Goal: Task Accomplishment & Management: Complete application form

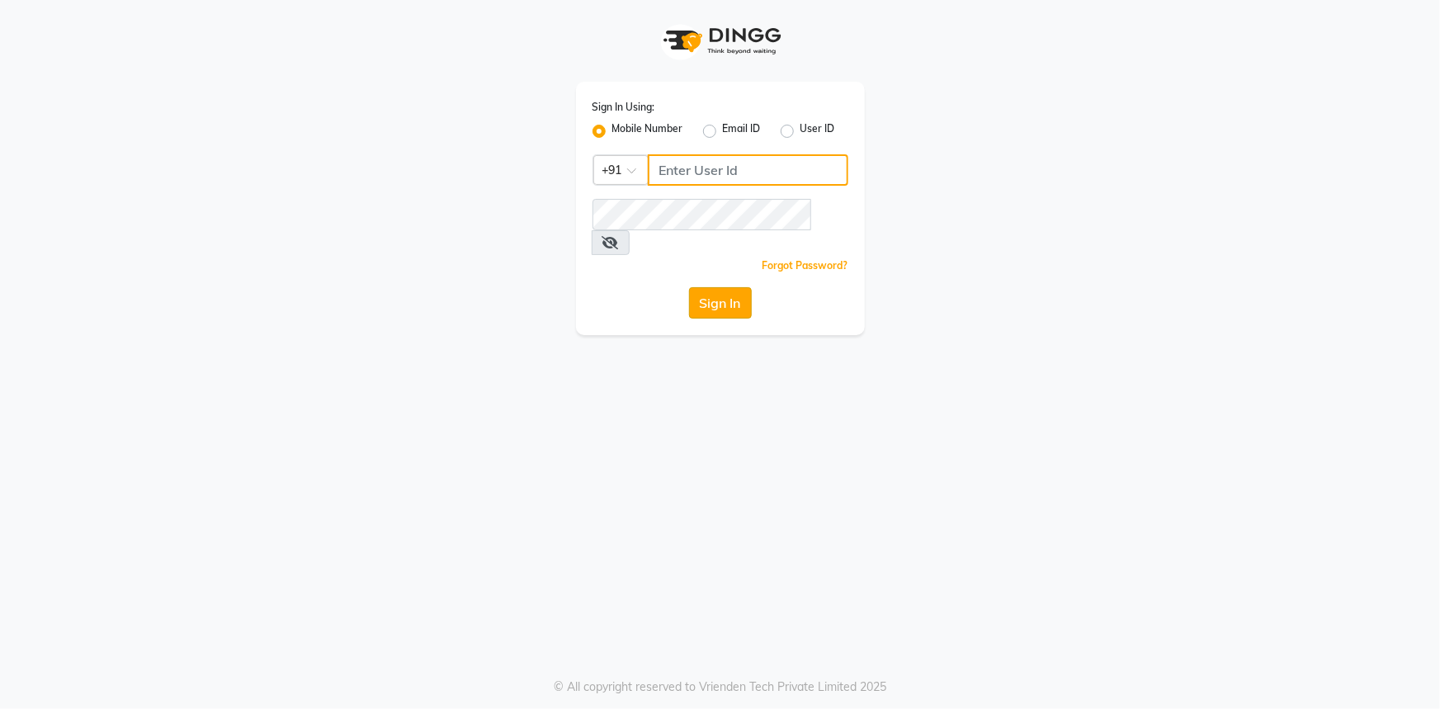
type input "7994478969"
click at [740, 287] on button "Sign In" at bounding box center [720, 302] width 63 height 31
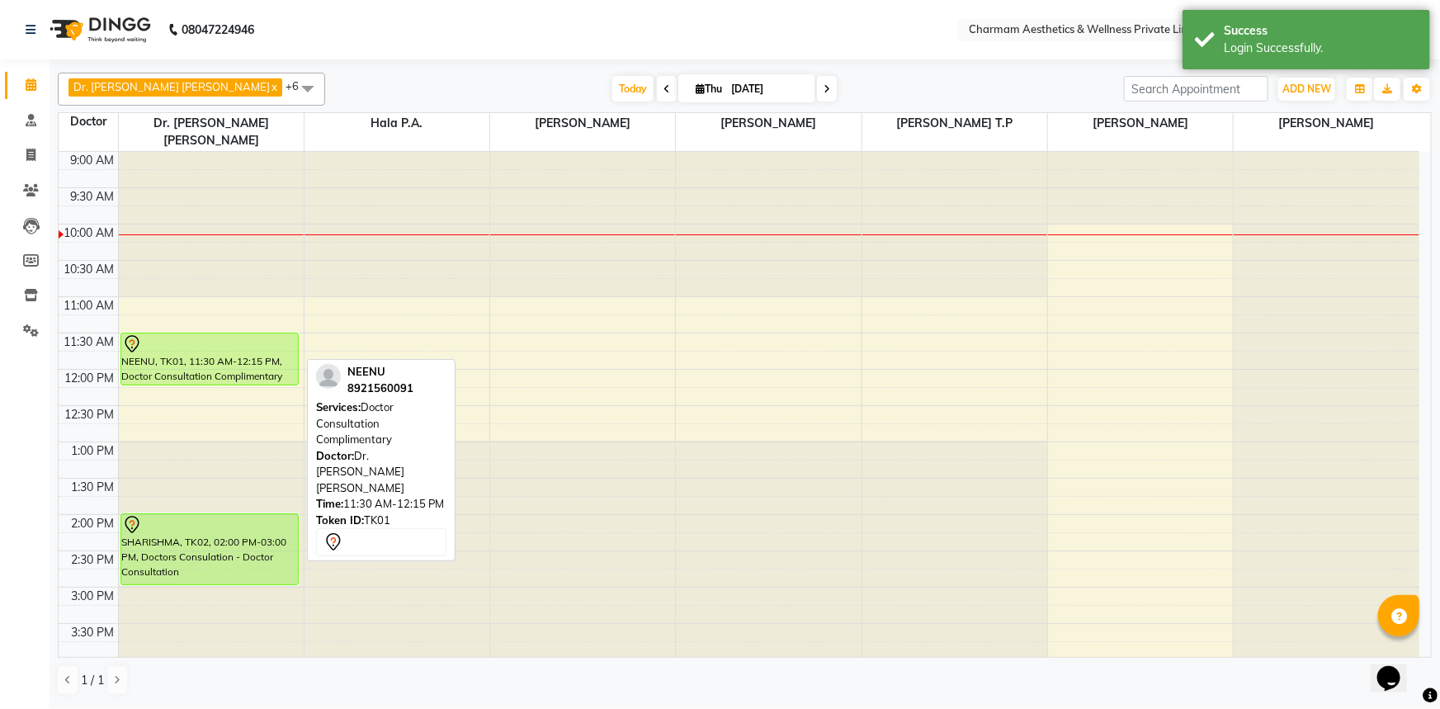
click at [261, 343] on div "NEENU, TK01, 11:30 AM-12:15 PM, Doctor Consultation Complimentary" at bounding box center [209, 358] width 177 height 51
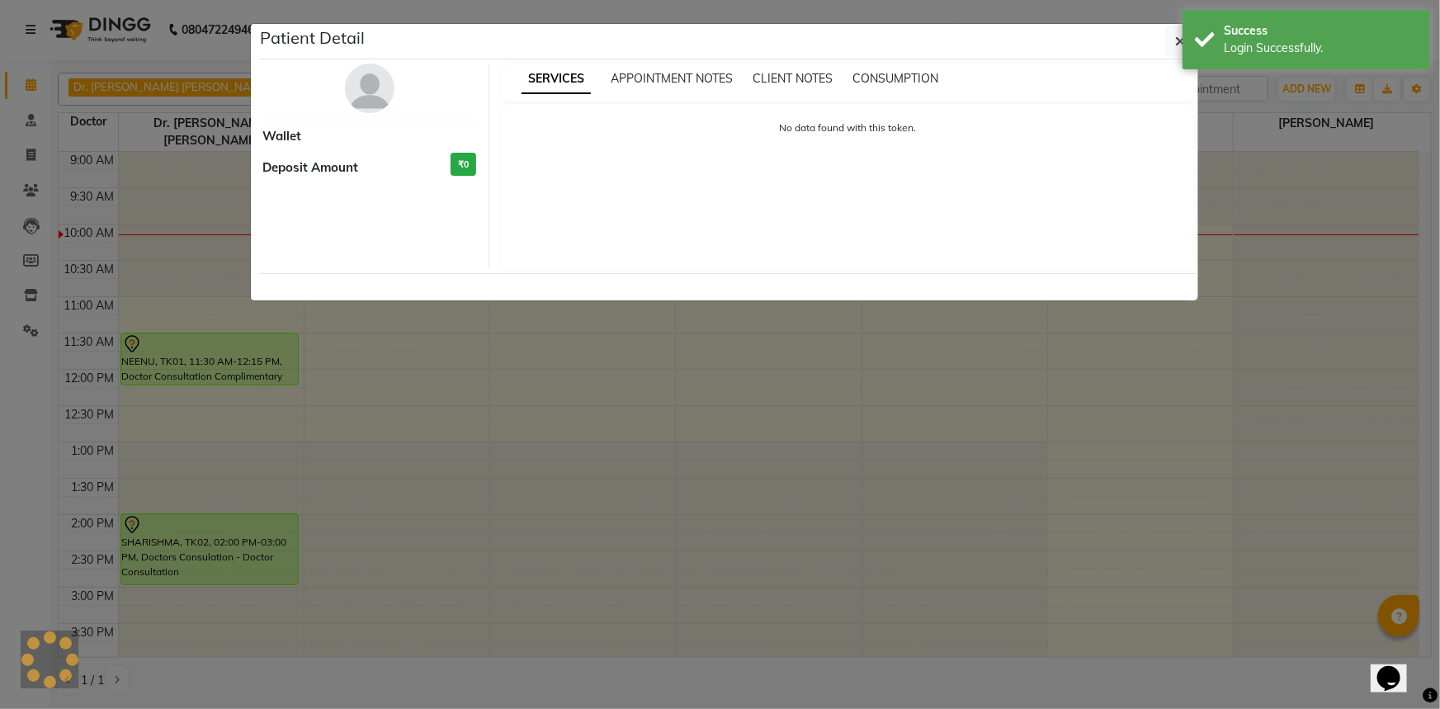
select select "7"
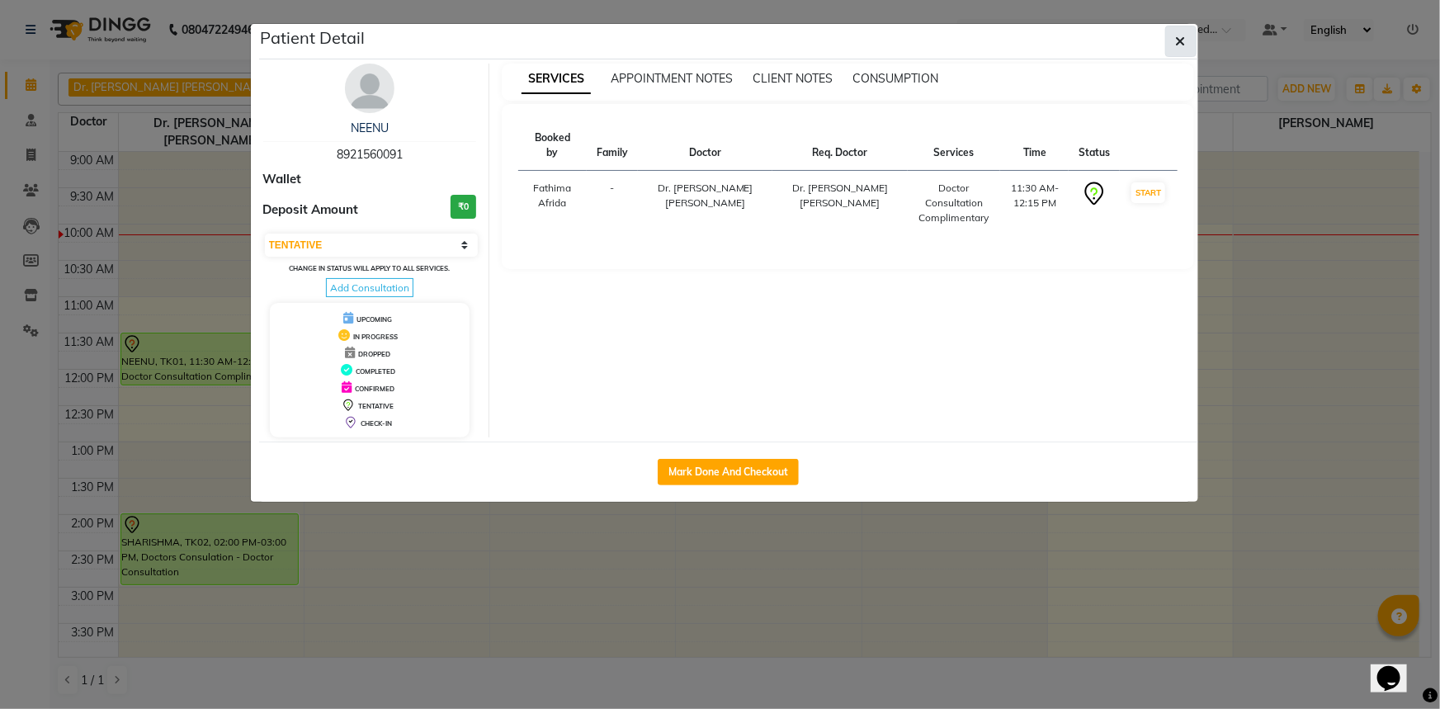
click at [1167, 44] on button "button" at bounding box center [1181, 41] width 31 height 31
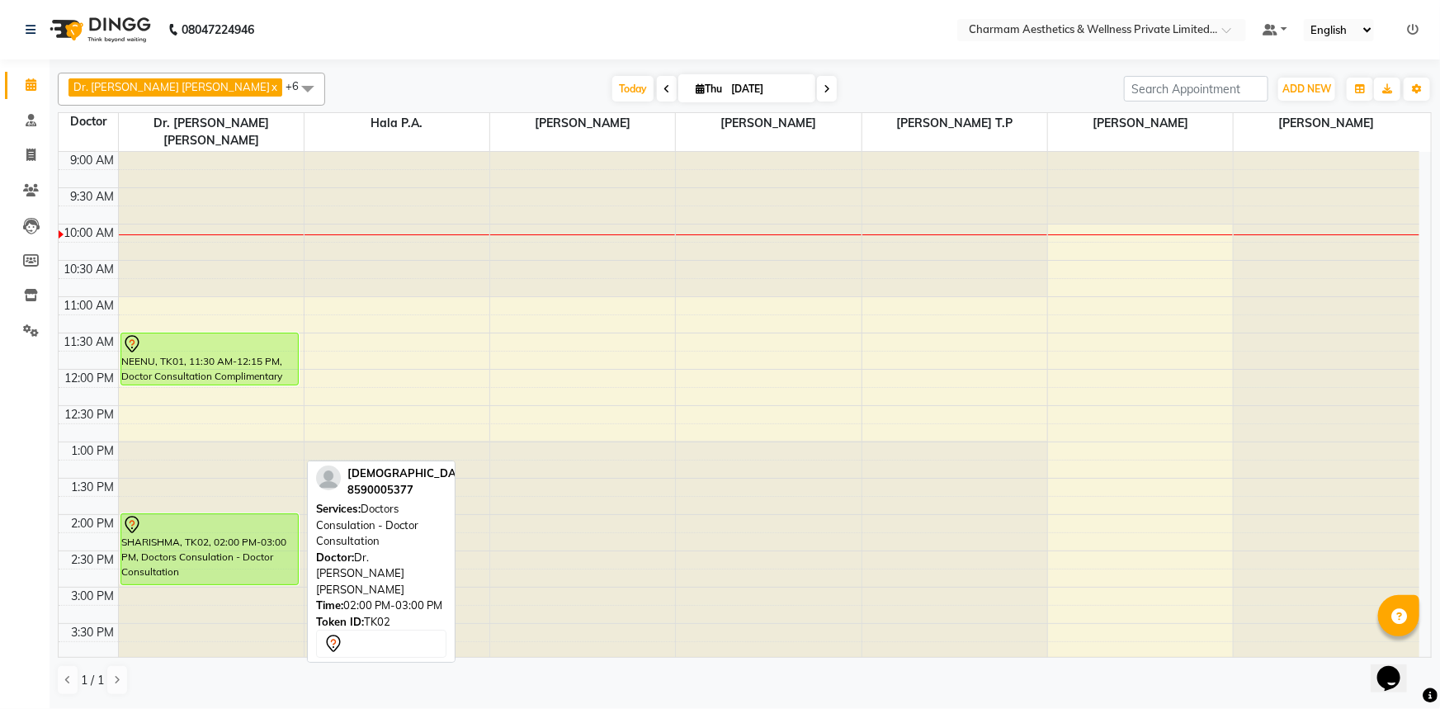
click at [225, 515] on div at bounding box center [210, 525] width 176 height 20
select select "7"
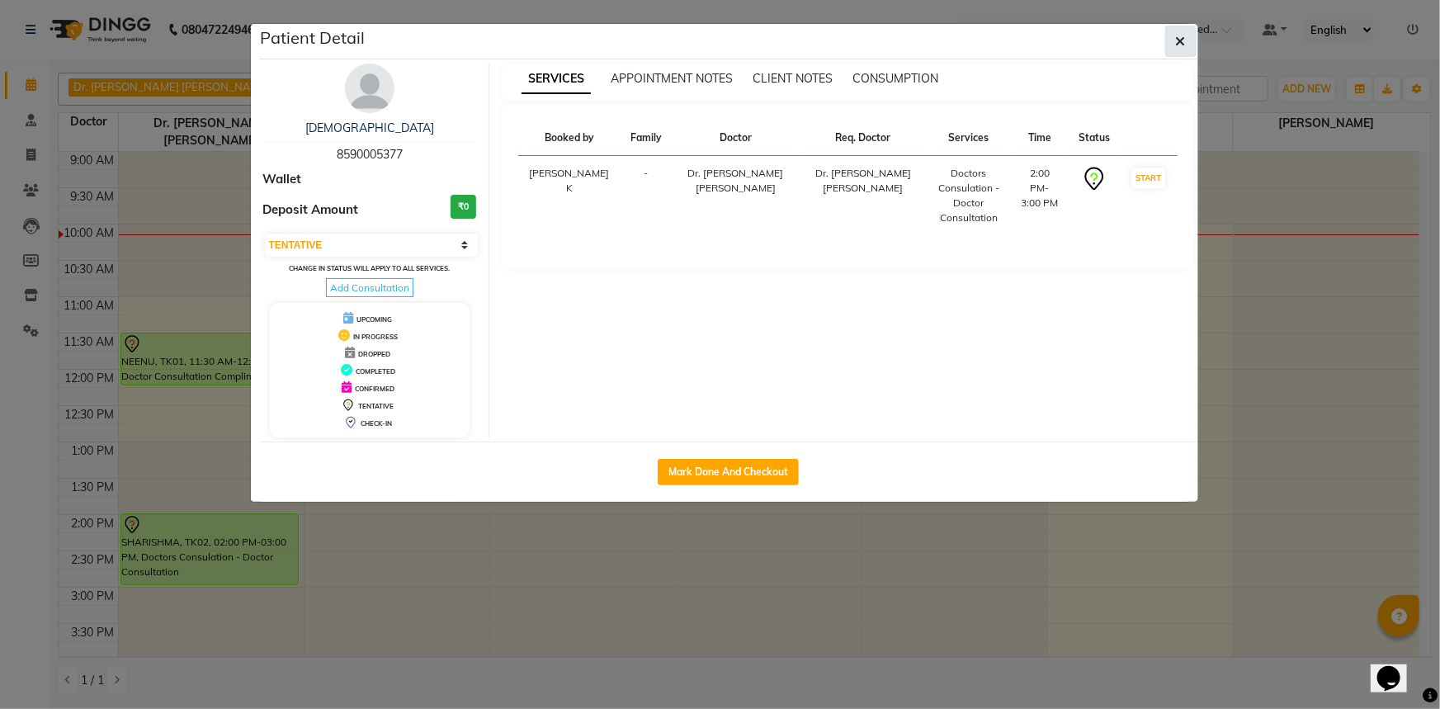
click at [1174, 50] on button "button" at bounding box center [1181, 41] width 31 height 31
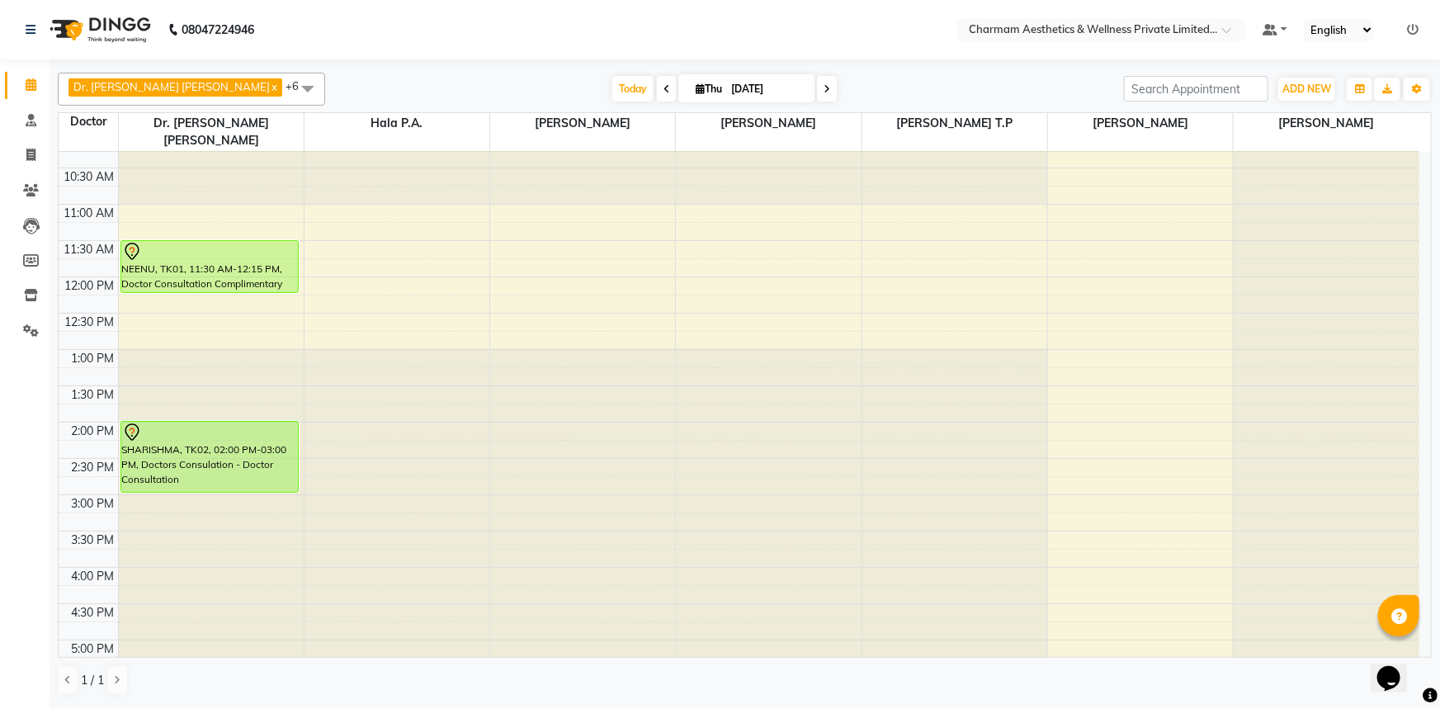
scroll to position [272, 0]
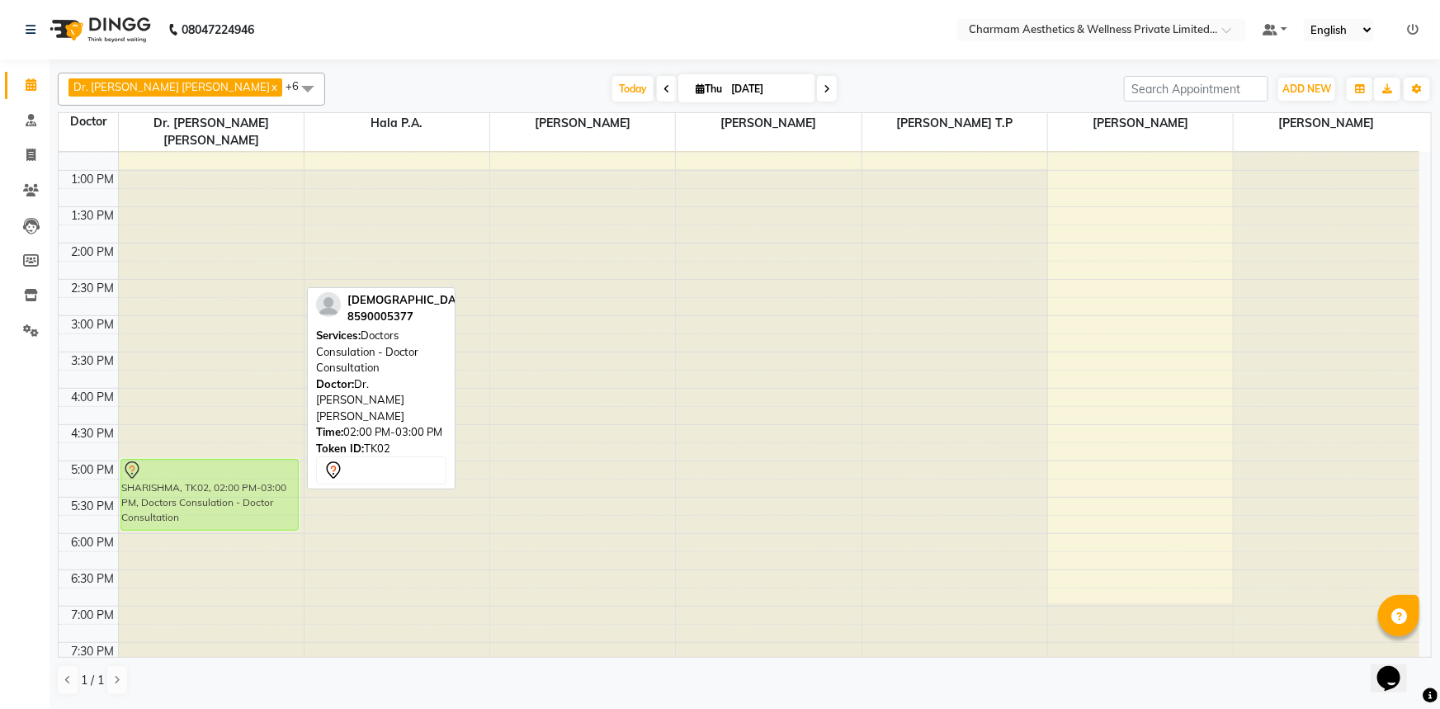
drag, startPoint x: 243, startPoint y: 260, endPoint x: 193, endPoint y: 480, distance: 225.1
click at [193, 480] on div "NEENU, TK01, 11:30 AM-12:15 PM, Doctor Consultation Complimentary SHARISHMA, TK…" at bounding box center [211, 279] width 185 height 798
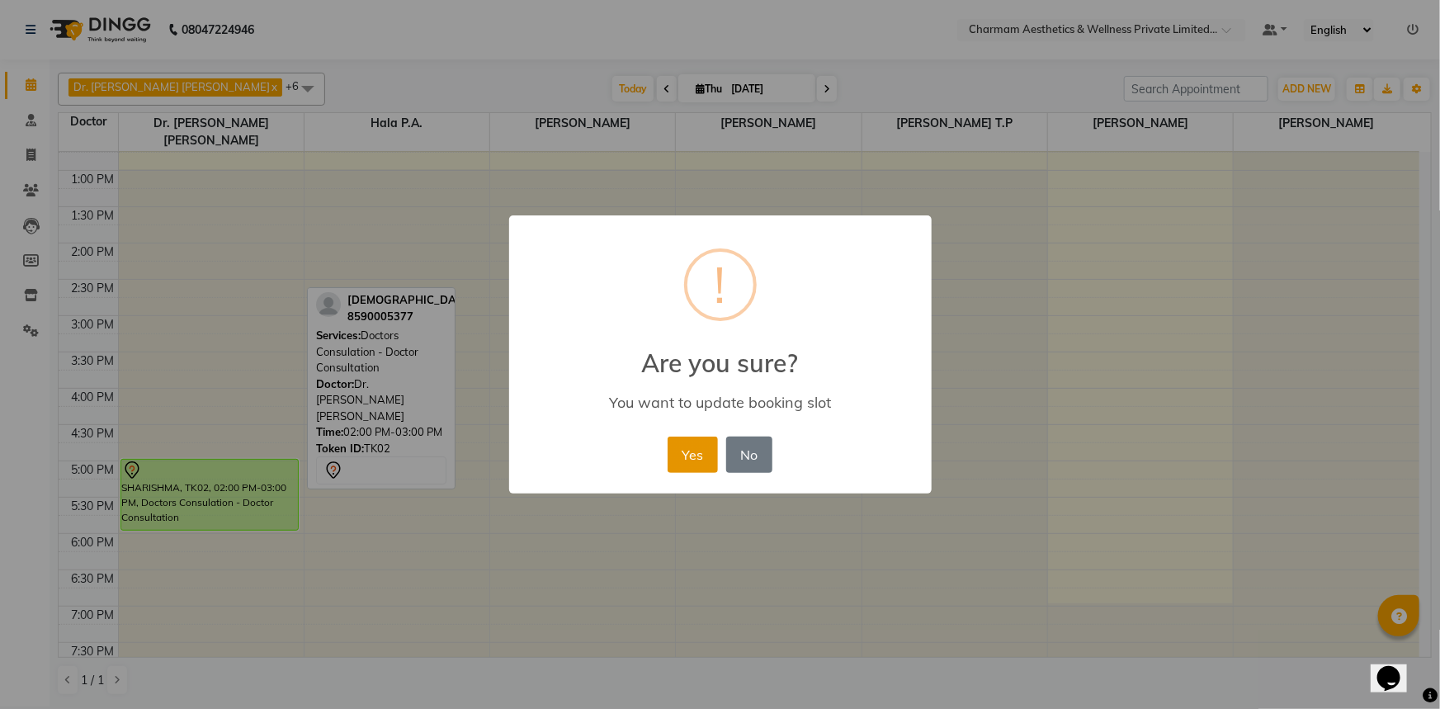
click at [702, 454] on button "Yes" at bounding box center [693, 455] width 50 height 36
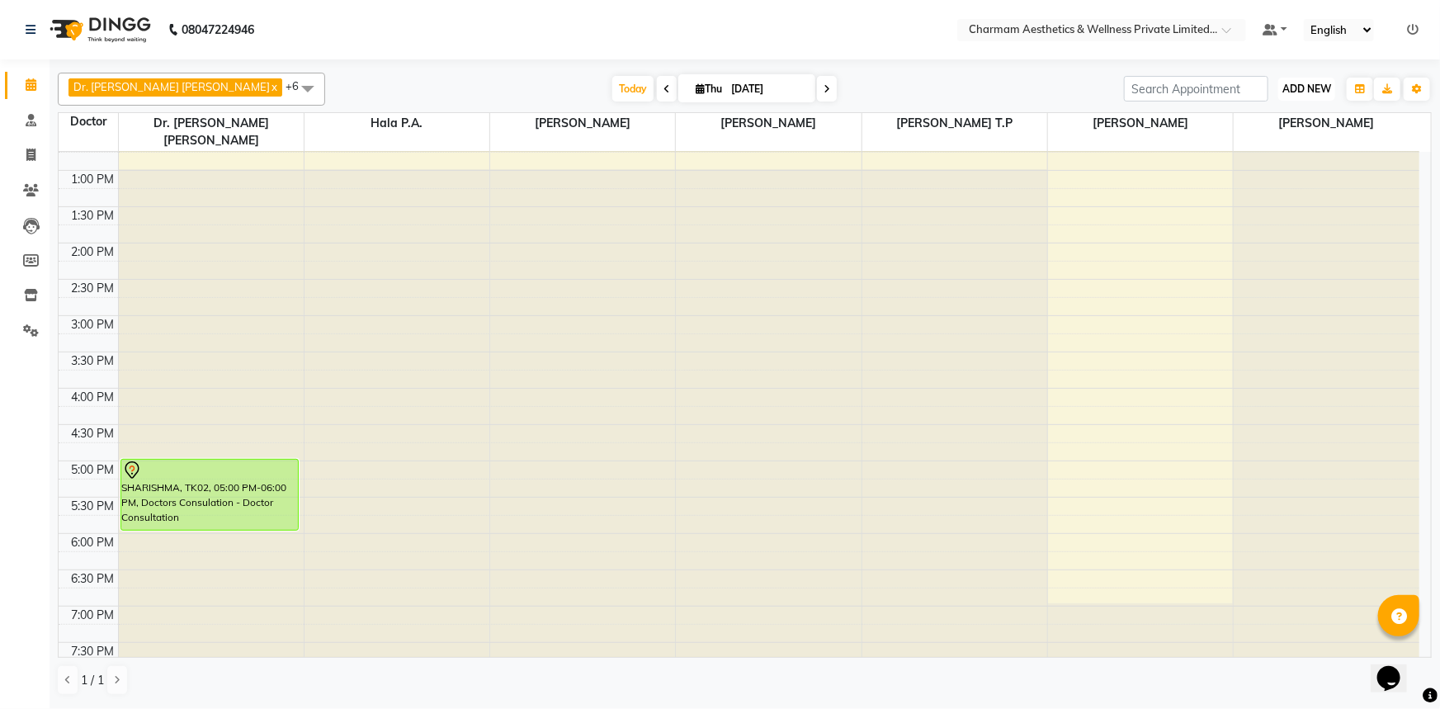
click at [1304, 88] on span "ADD NEW" at bounding box center [1307, 89] width 49 height 12
click at [1287, 168] on link "Add Patient" at bounding box center [1270, 163] width 130 height 21
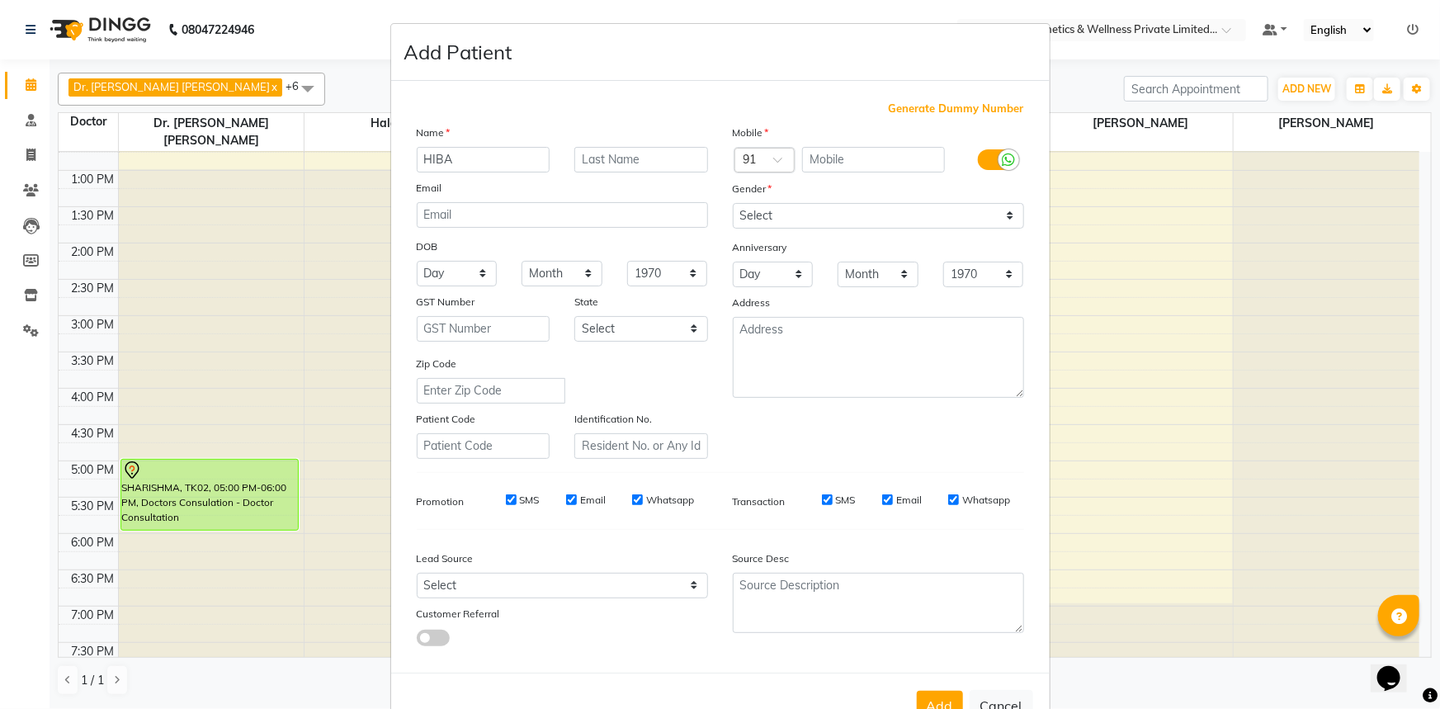
type input "HIBA"
click at [615, 157] on input "text" at bounding box center [642, 160] width 134 height 26
type input "RASHEED"
click at [815, 168] on input "text" at bounding box center [873, 160] width 143 height 26
type input "9383400293"
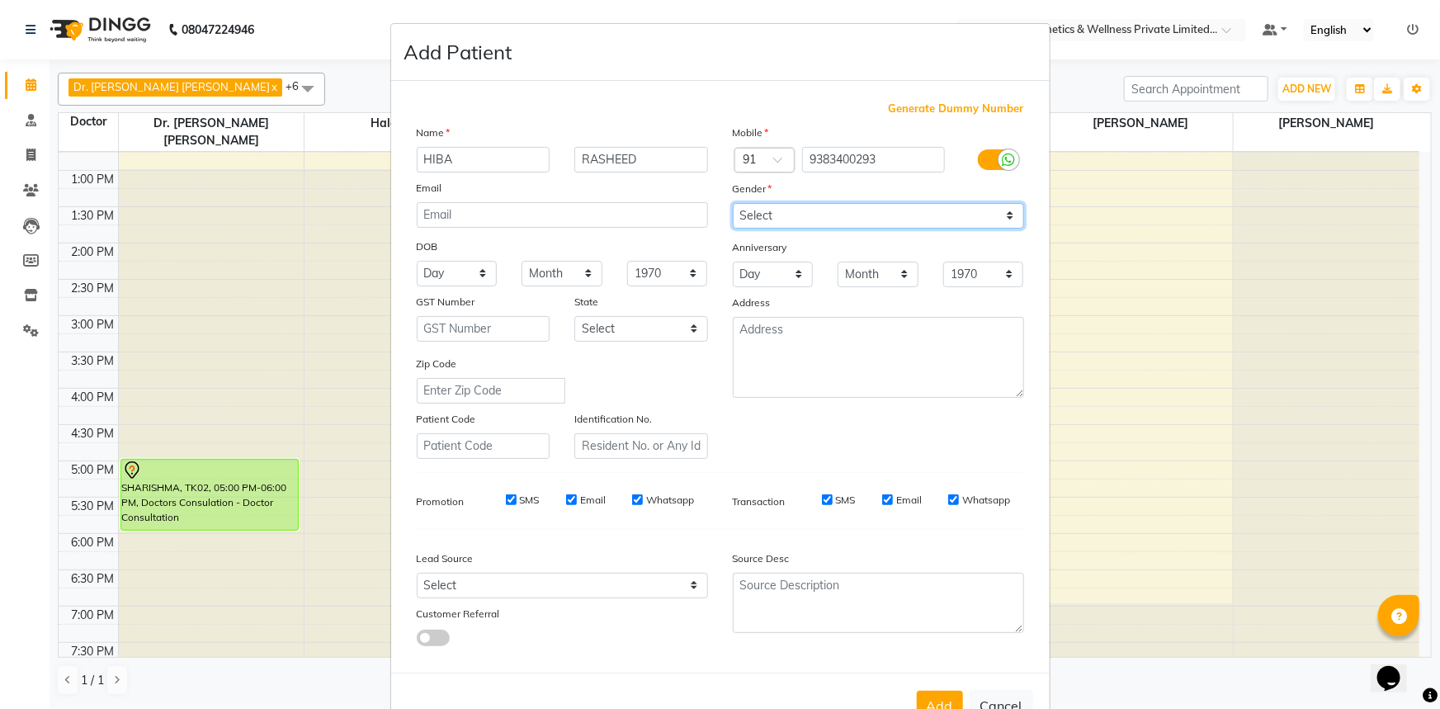
click at [1000, 221] on select "Select [DEMOGRAPHIC_DATA] [DEMOGRAPHIC_DATA] Other Prefer Not To Say" at bounding box center [878, 216] width 291 height 26
select select "[DEMOGRAPHIC_DATA]"
click at [733, 203] on select "Select [DEMOGRAPHIC_DATA] [DEMOGRAPHIC_DATA] Other Prefer Not To Say" at bounding box center [878, 216] width 291 height 26
click at [948, 502] on input "Whatsapp" at bounding box center [953, 499] width 11 height 11
checkbox input "false"
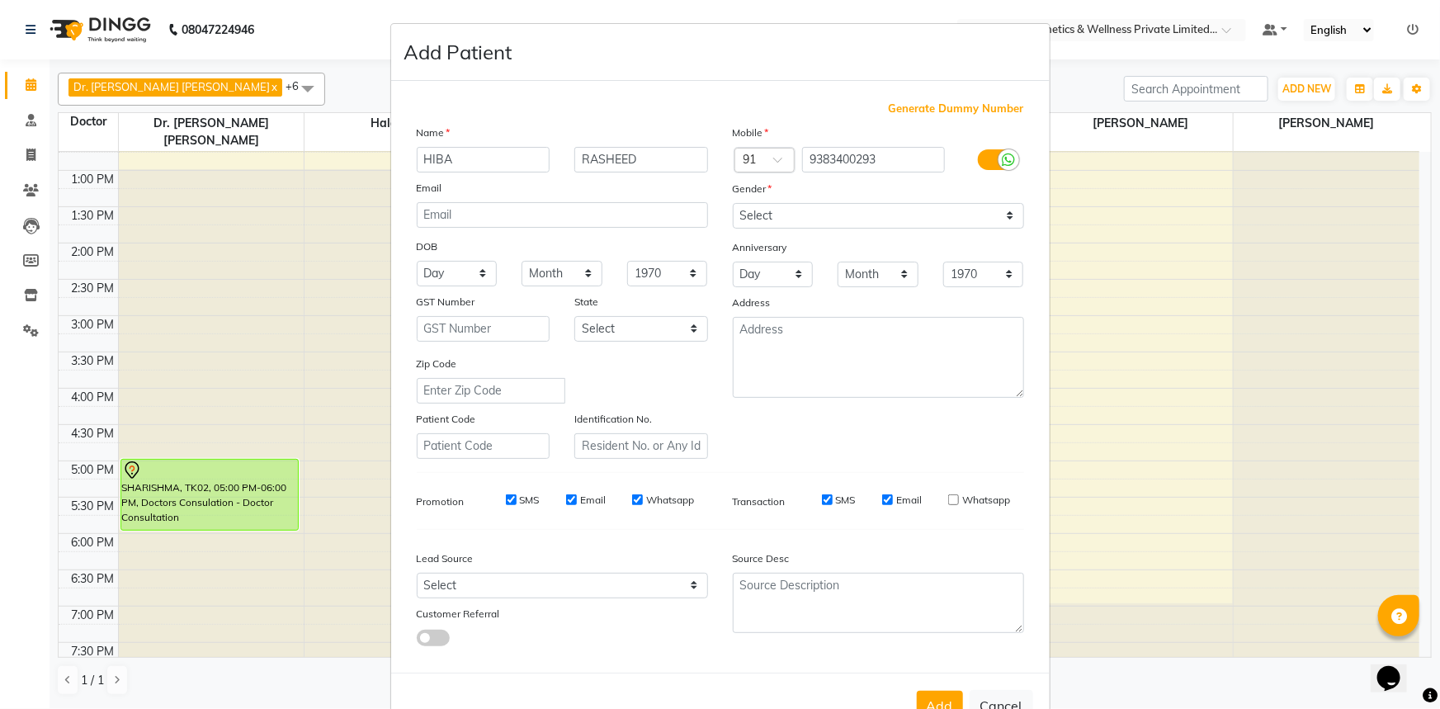
drag, startPoint x: 885, startPoint y: 500, endPoint x: 853, endPoint y: 500, distance: 32.2
click at [883, 500] on input "Email" at bounding box center [887, 499] width 11 height 11
checkbox input "false"
click at [824, 502] on input "SMS" at bounding box center [827, 499] width 11 height 11
checkbox input "false"
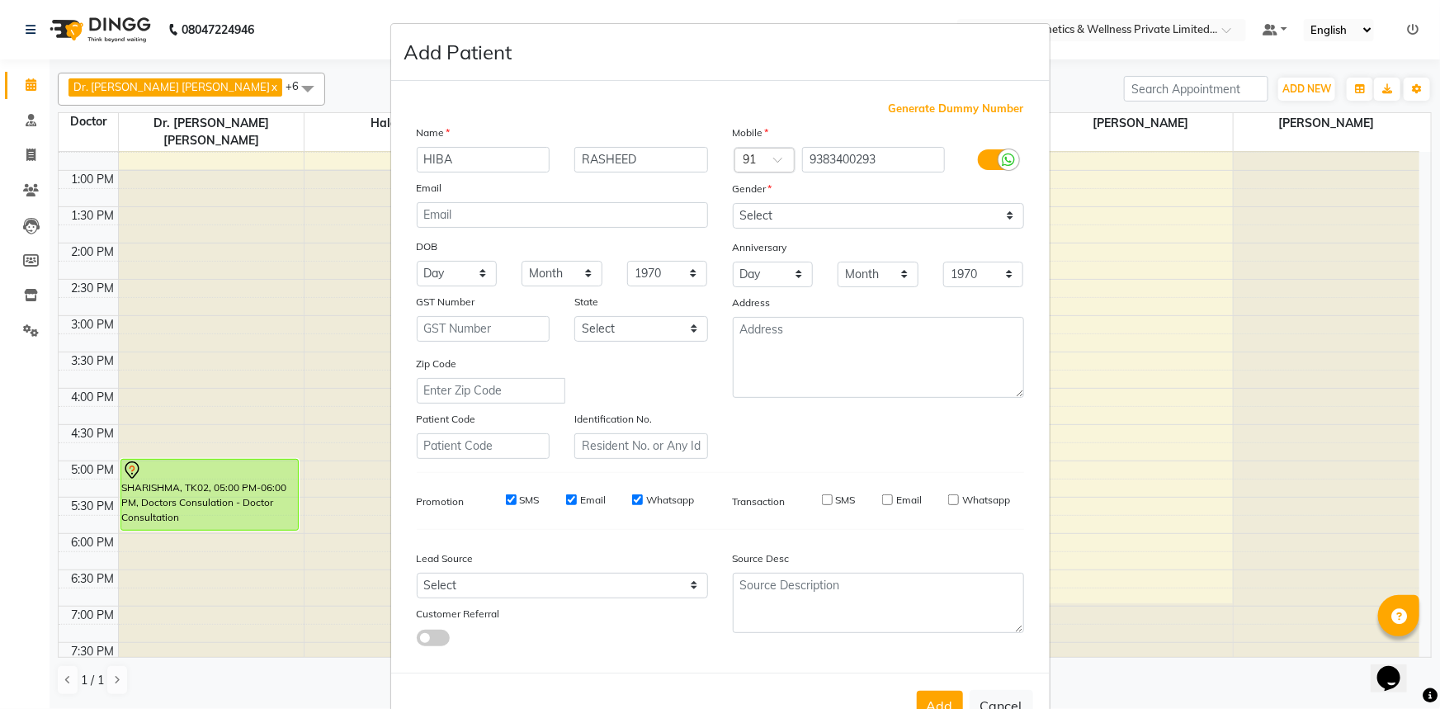
click at [632, 505] on input "Whatsapp" at bounding box center [637, 499] width 11 height 11
checkbox input "false"
click at [566, 504] on input "Email" at bounding box center [571, 499] width 11 height 11
checkbox input "false"
click at [506, 499] on input "SMS" at bounding box center [511, 499] width 11 height 11
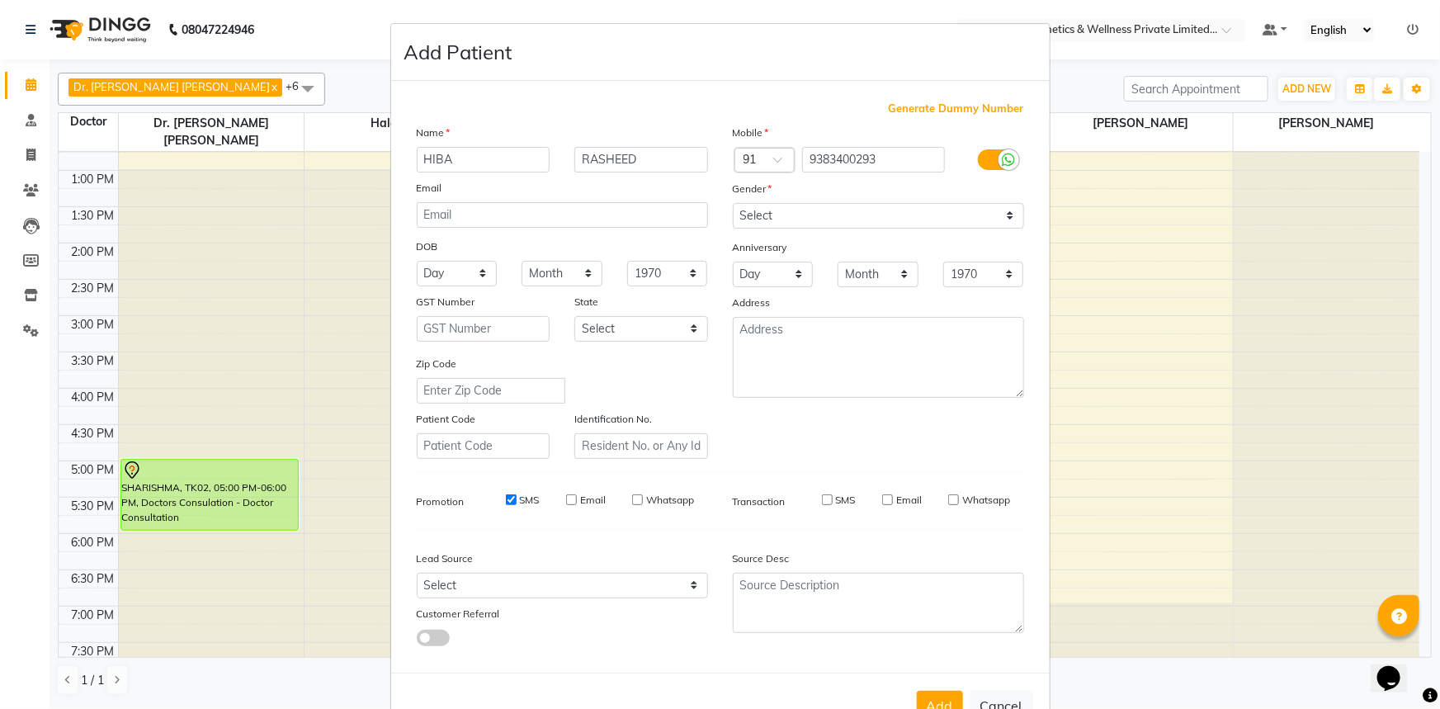
checkbox input "false"
click at [931, 697] on button "Add" at bounding box center [940, 706] width 46 height 30
select select
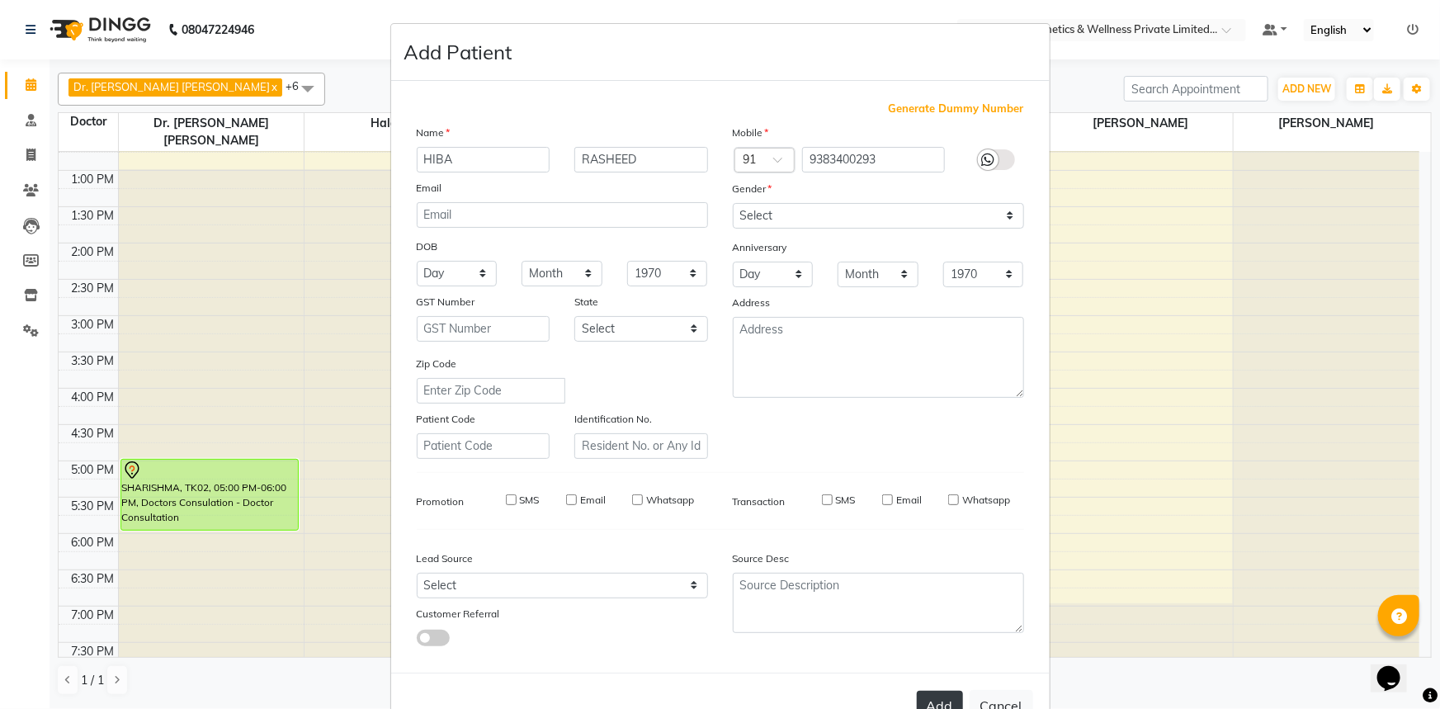
select select
checkbox input "false"
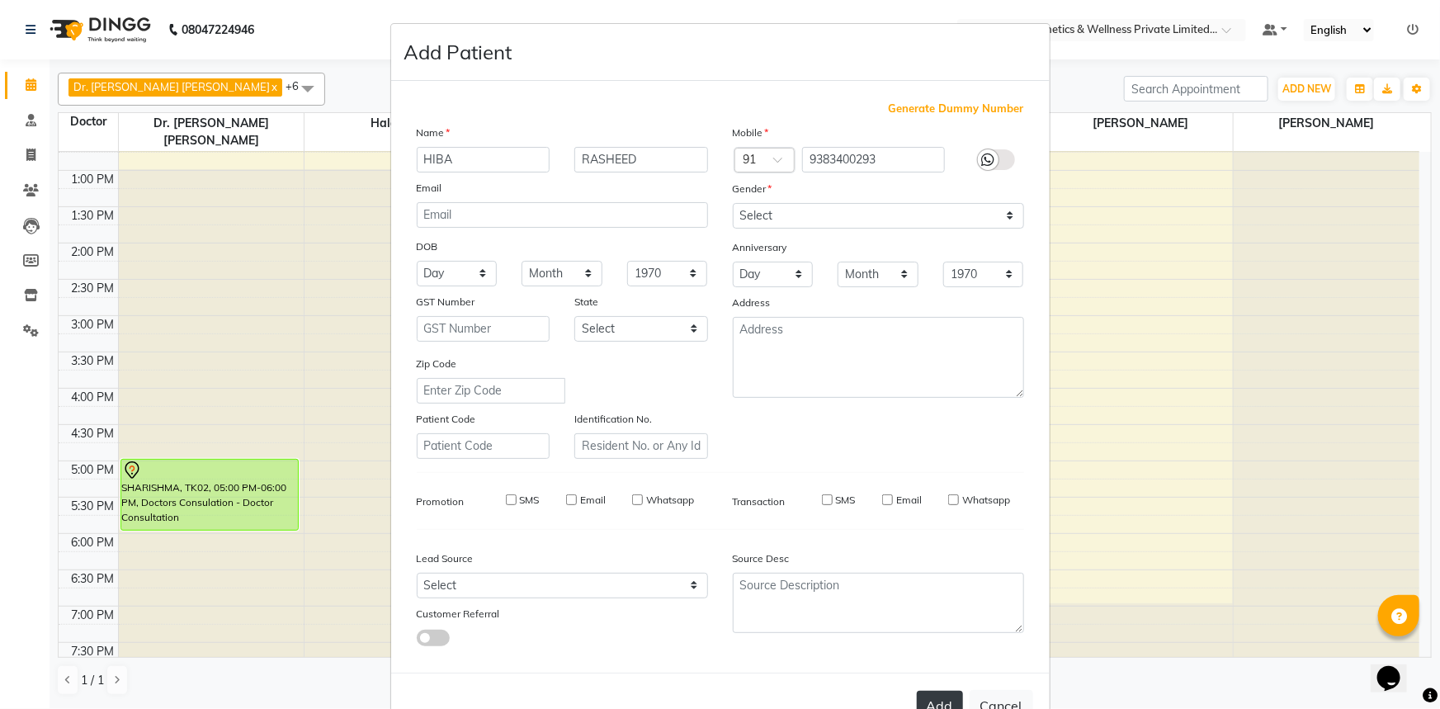
checkbox input "false"
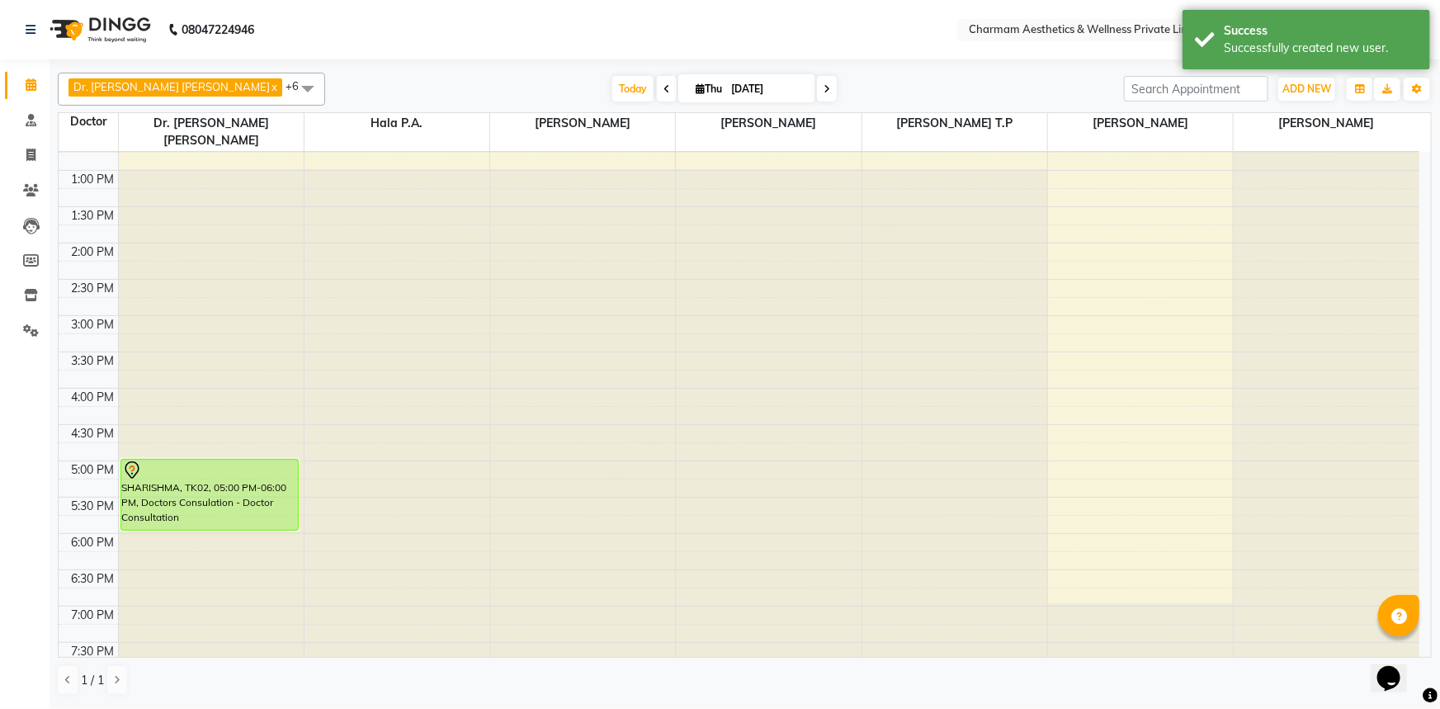
click at [696, 90] on icon at bounding box center [700, 88] width 9 height 11
select select "9"
select select "2025"
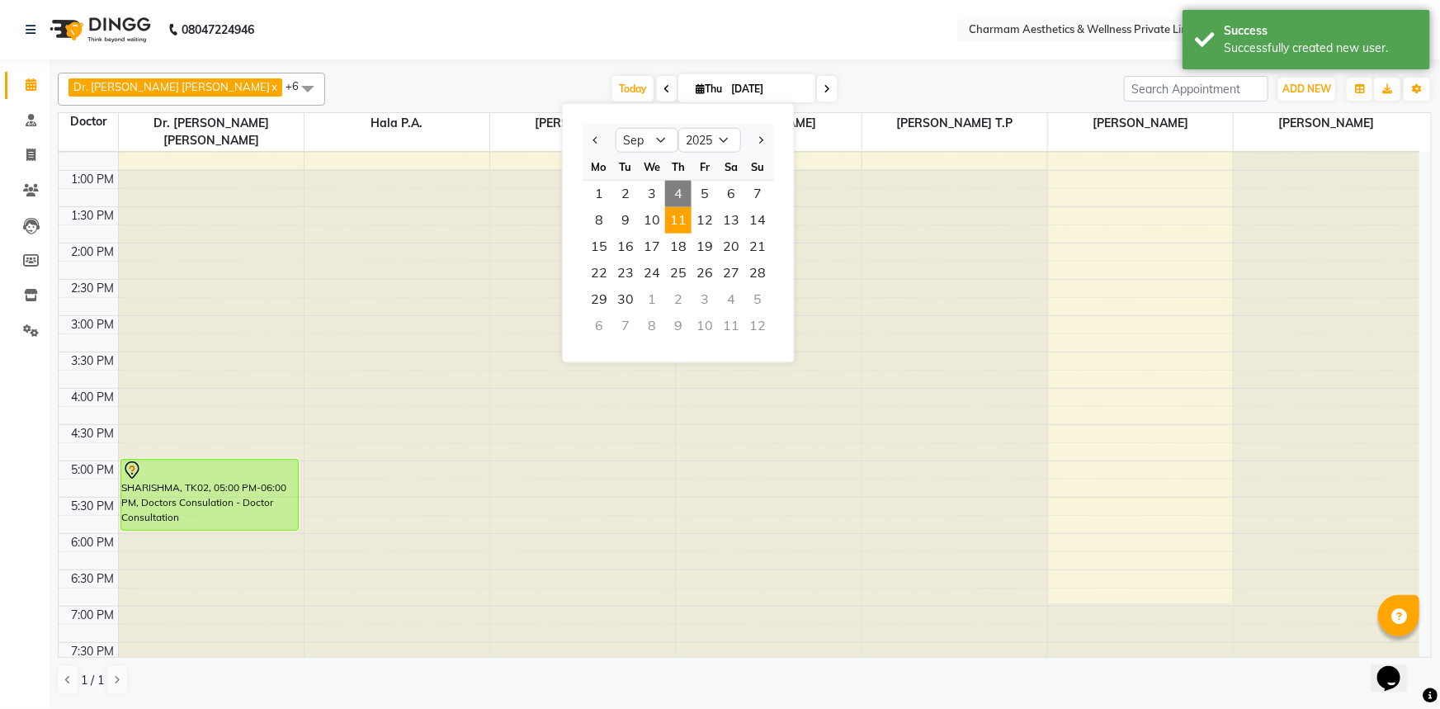
click at [675, 218] on span "11" at bounding box center [678, 220] width 26 height 26
type input "[DATE]"
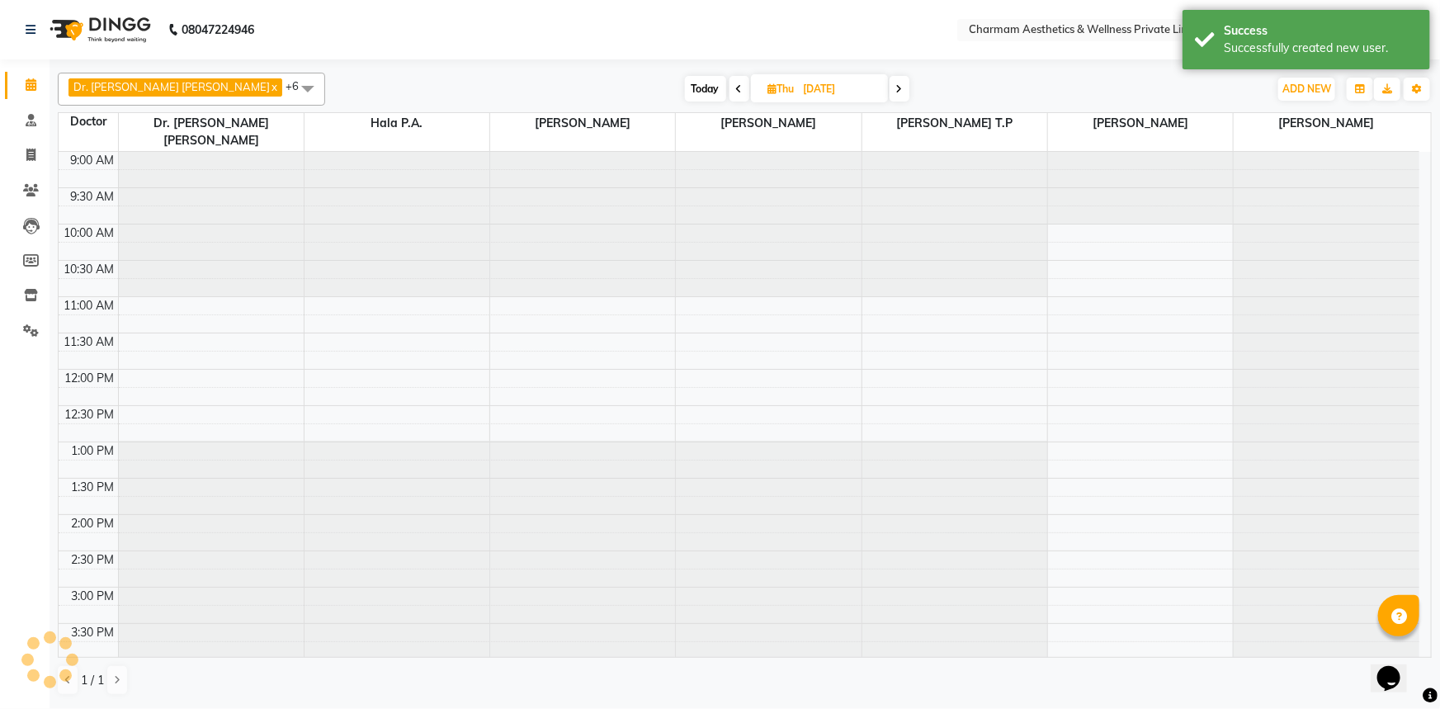
scroll to position [73, 0]
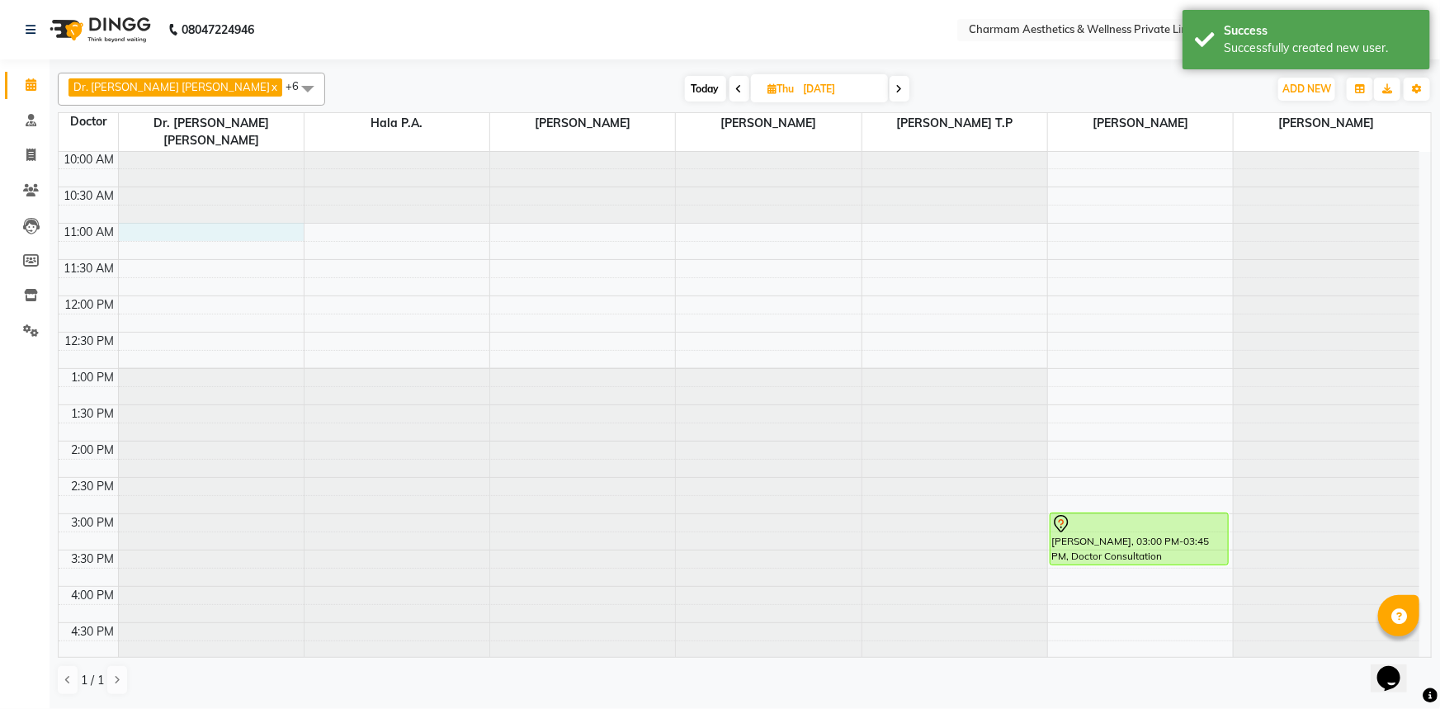
click at [138, 215] on div "9:00 AM 9:30 AM 10:00 AM 10:30 AM 11:00 AM 11:30 AM 12:00 PM 12:30 PM 1:00 PM 1…" at bounding box center [739, 477] width 1361 height 798
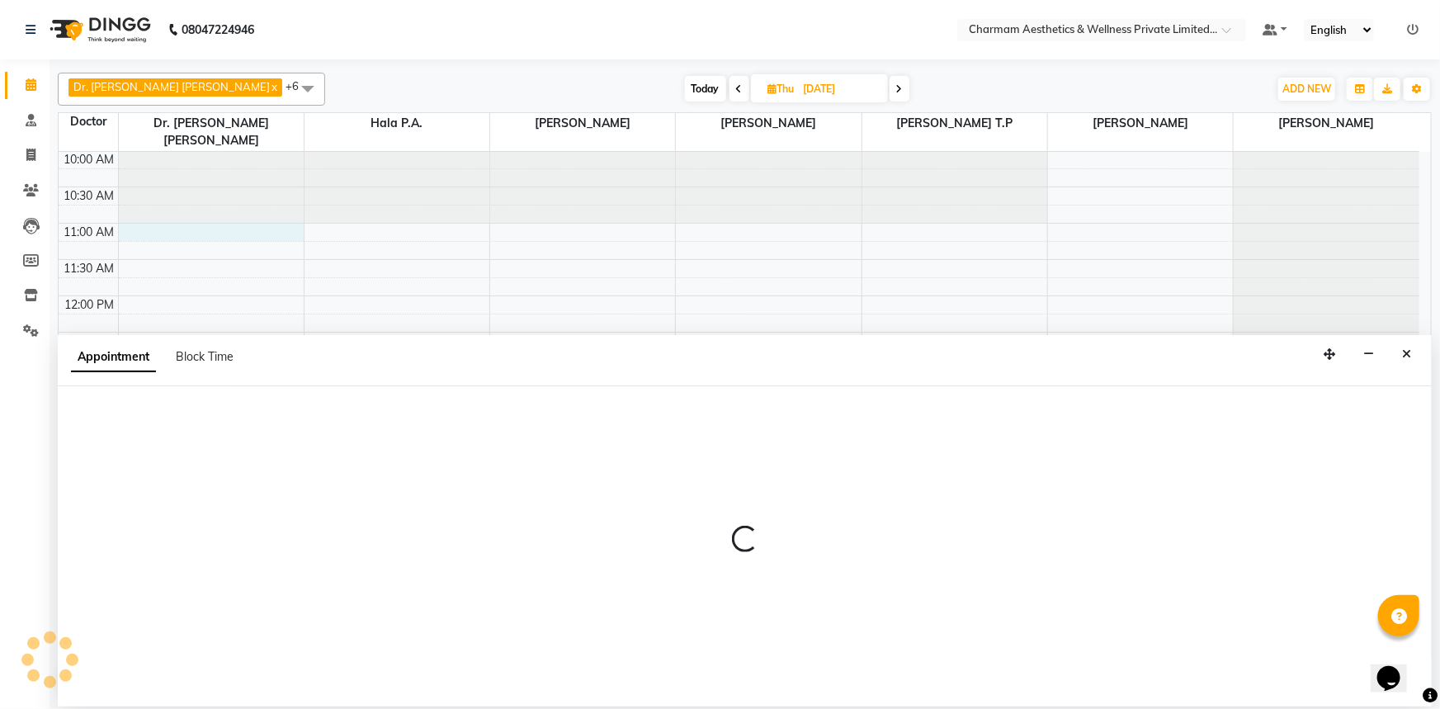
select select "69891"
select select "660"
select select "tentative"
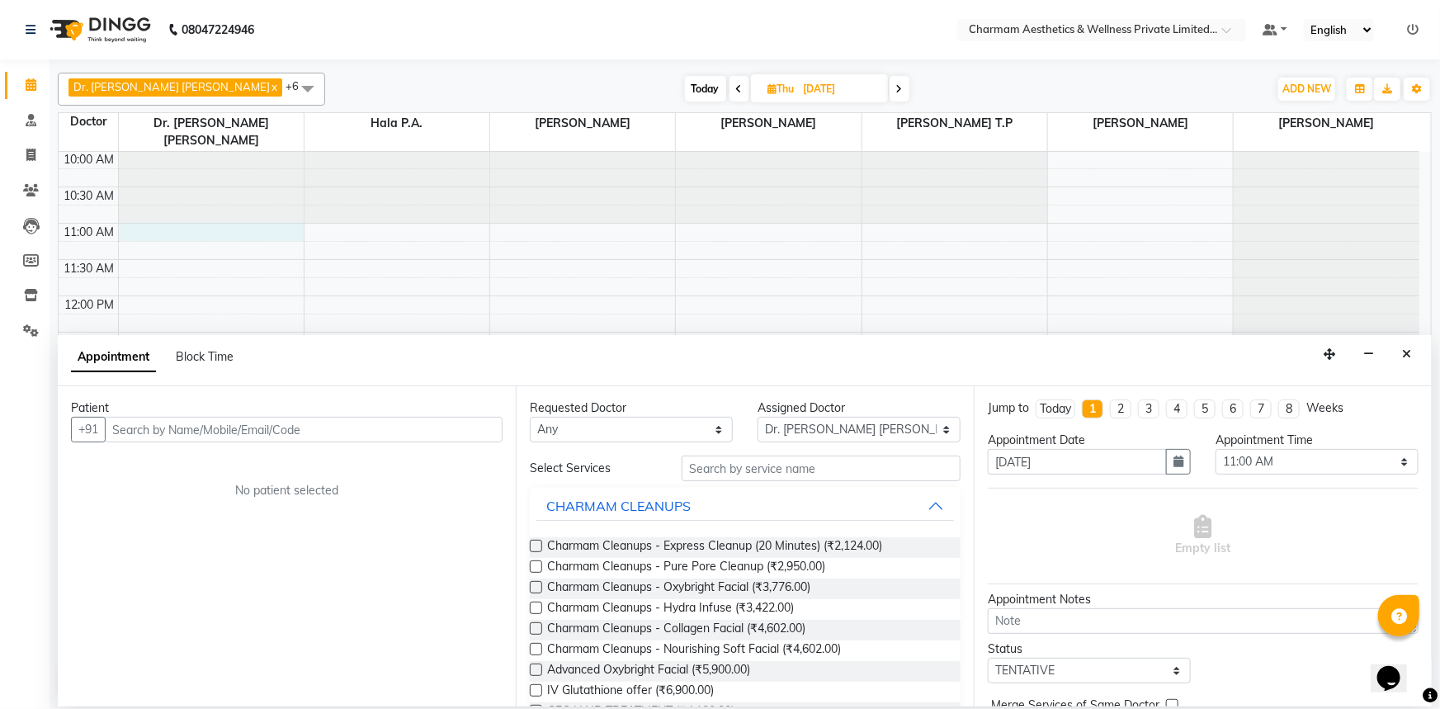
click at [206, 438] on input "text" at bounding box center [304, 430] width 398 height 26
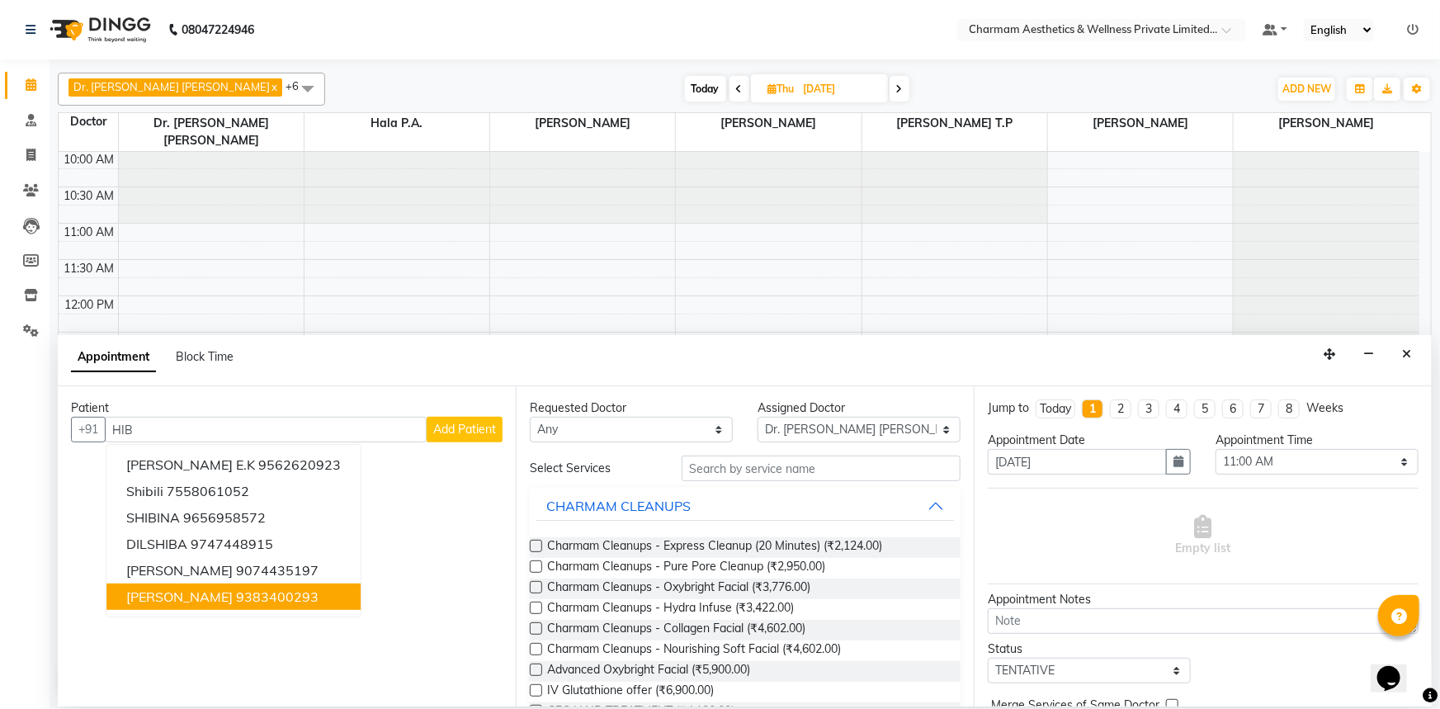
click at [255, 593] on ngb-highlight "9383400293" at bounding box center [277, 597] width 83 height 17
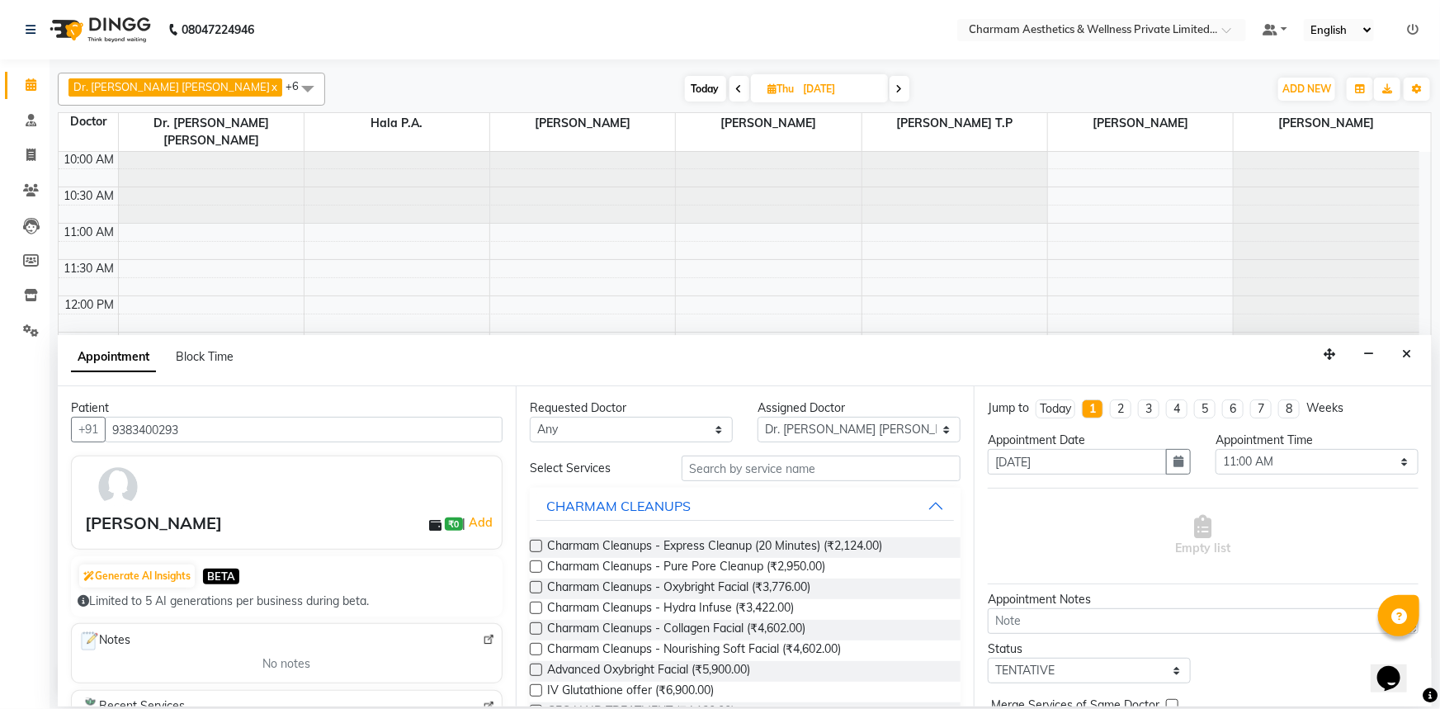
type input "9383400293"
click at [712, 430] on select "Any [PERSON_NAME] K Dr. [PERSON_NAME] [PERSON_NAME] [PERSON_NAME] [PERSON_NAME]…" at bounding box center [631, 430] width 203 height 26
select select "69891"
click at [530, 417] on select "Any [PERSON_NAME] K Dr. [PERSON_NAME] [PERSON_NAME] [PERSON_NAME] [PERSON_NAME]…" at bounding box center [631, 430] width 203 height 26
click at [714, 468] on input "text" at bounding box center [821, 469] width 279 height 26
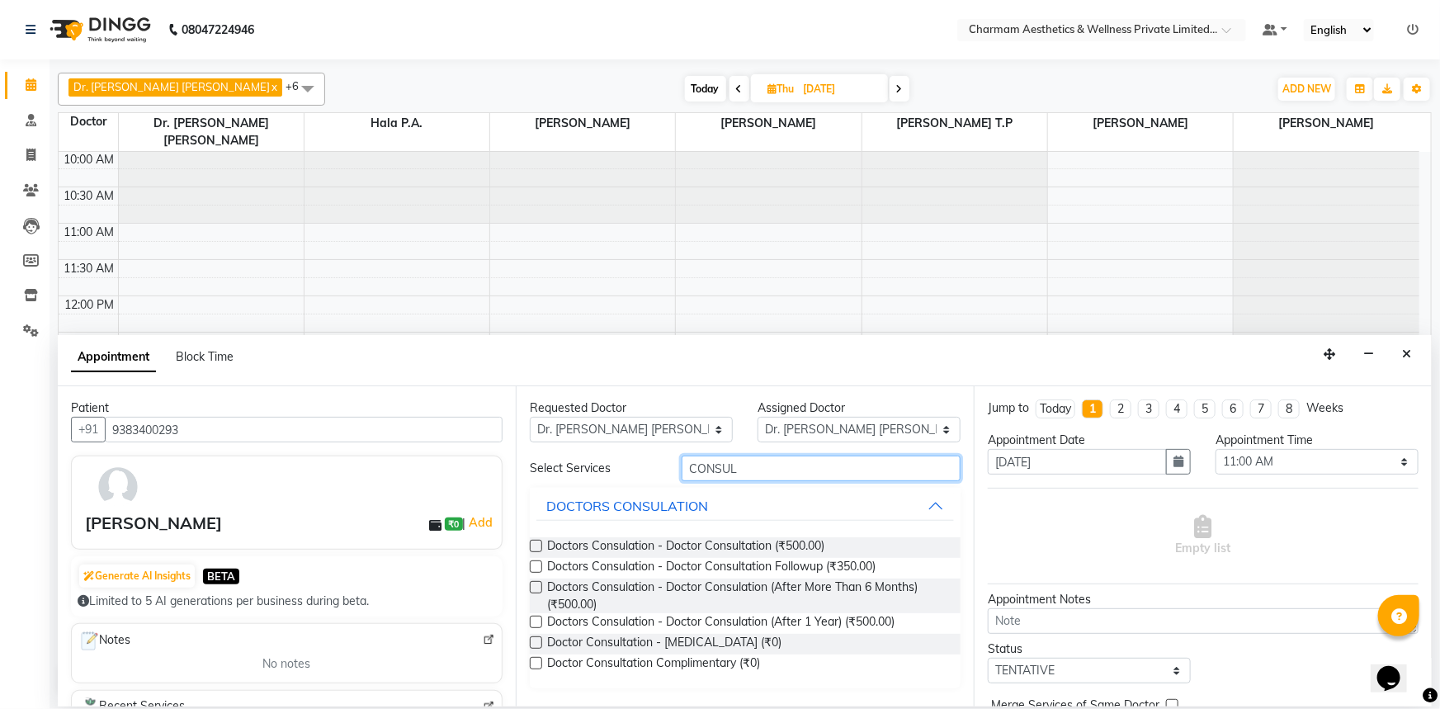
type input "CONSUL"
click at [537, 546] on label at bounding box center [536, 546] width 12 height 12
click at [537, 546] on input "checkbox" at bounding box center [535, 547] width 11 height 11
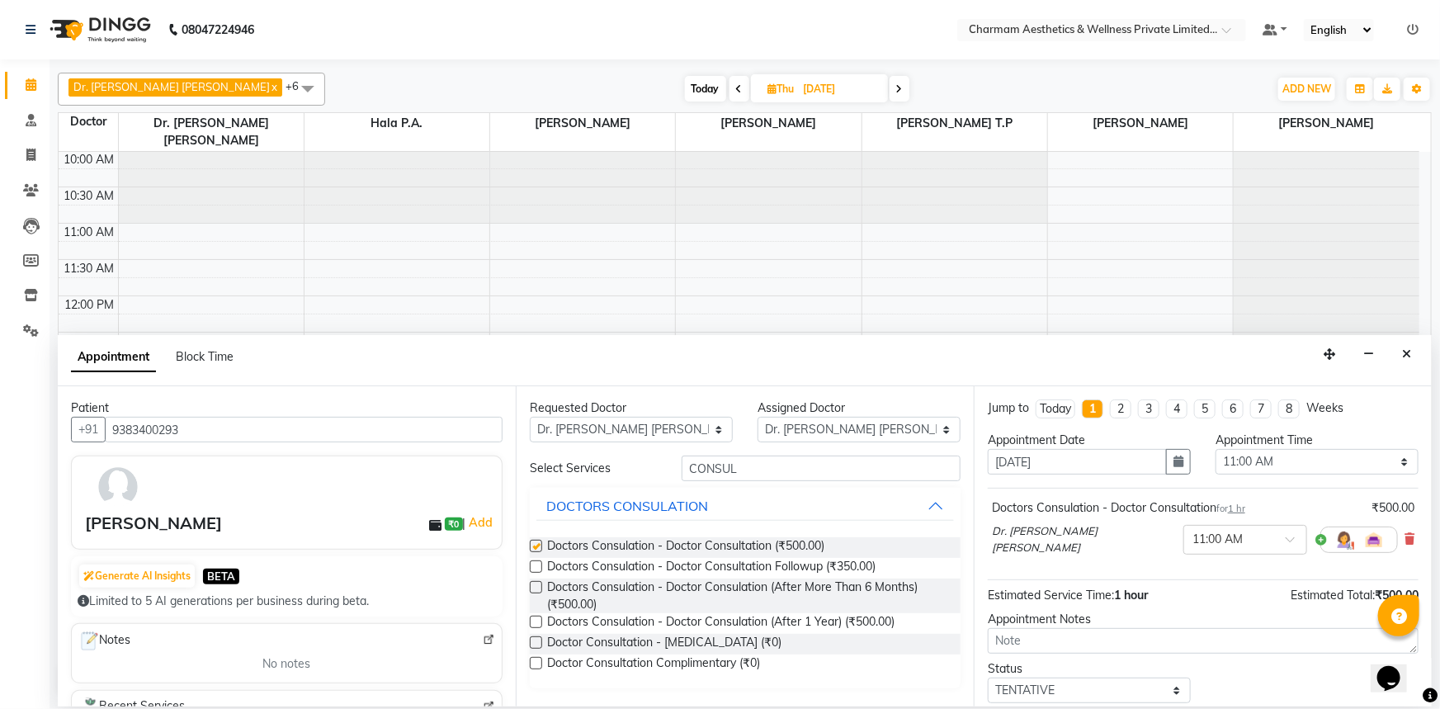
checkbox input "false"
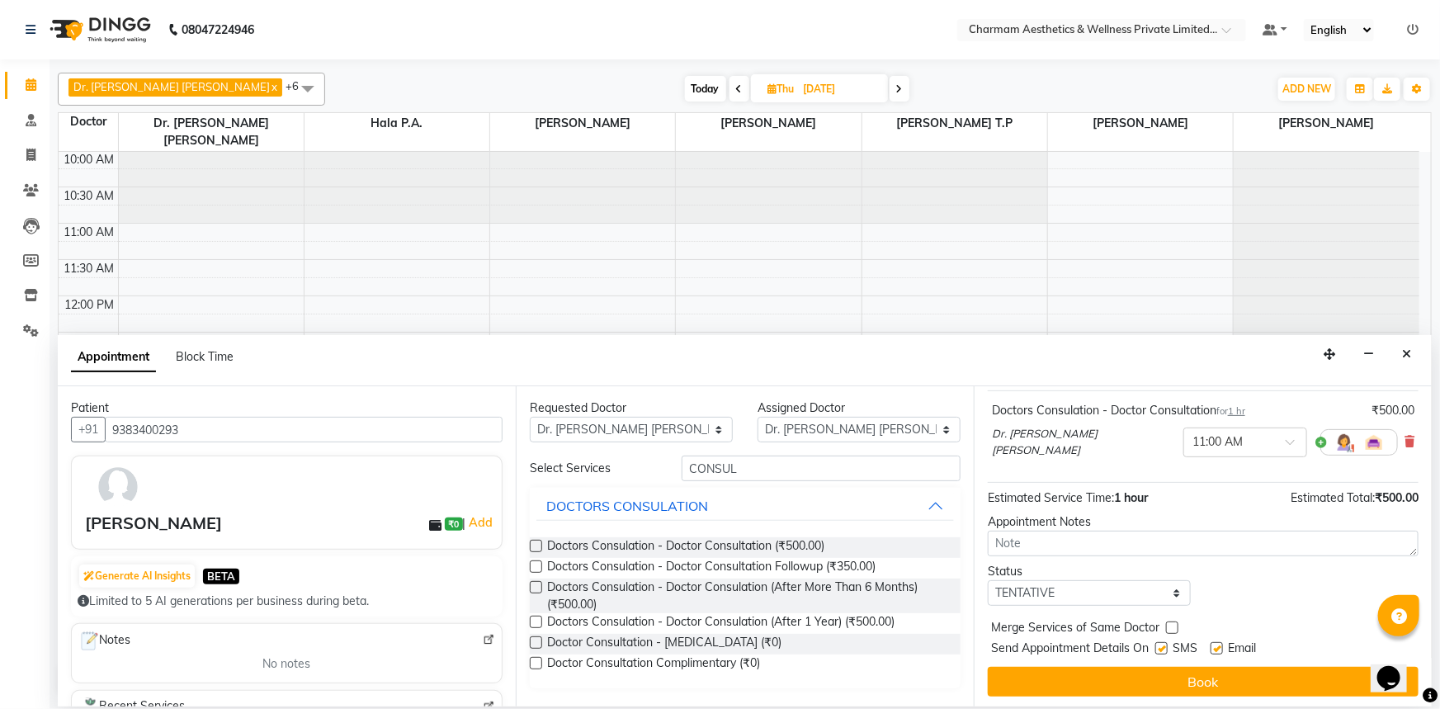
click at [1212, 644] on label at bounding box center [1217, 648] width 12 height 12
click at [1212, 645] on input "checkbox" at bounding box center [1216, 650] width 11 height 11
checkbox input "false"
click at [1156, 646] on label at bounding box center [1162, 648] width 12 height 12
click at [1156, 646] on input "checkbox" at bounding box center [1161, 650] width 11 height 11
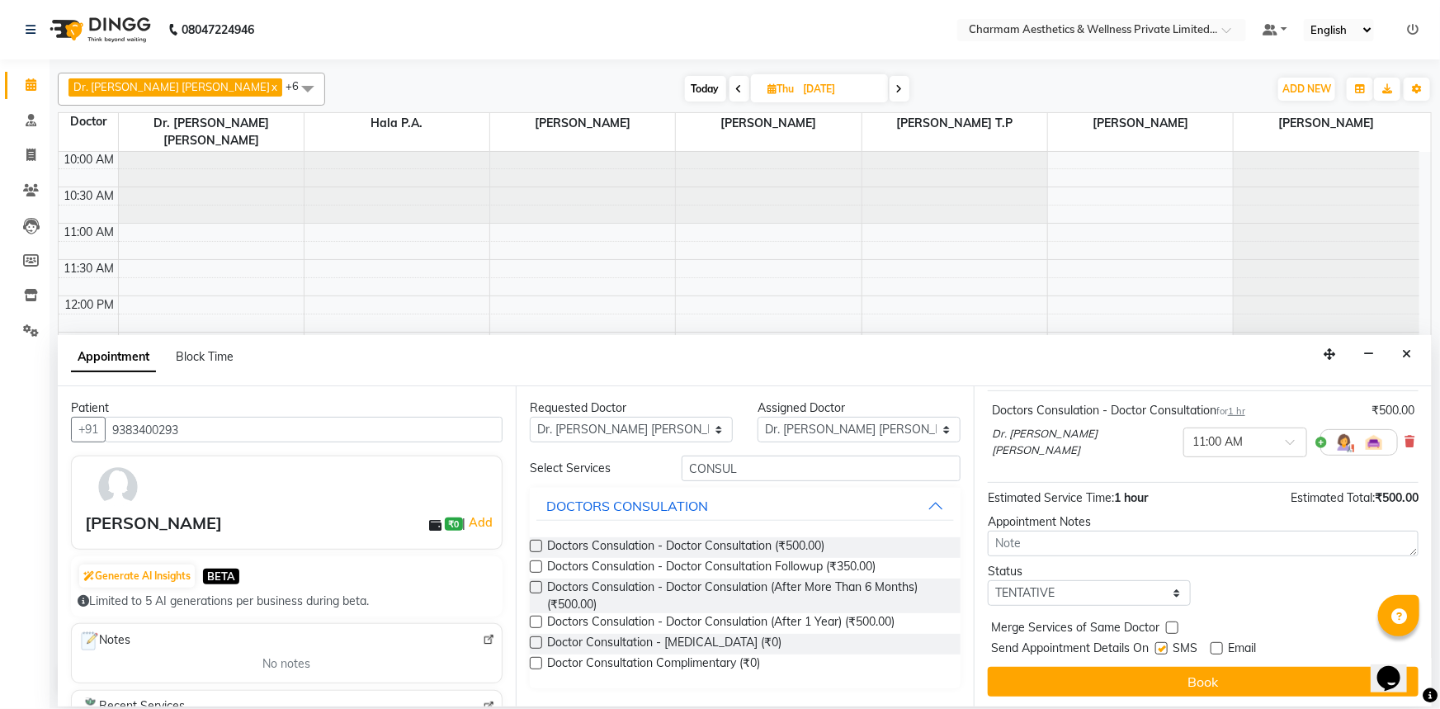
checkbox input "false"
click at [1082, 537] on textarea at bounding box center [1203, 544] width 431 height 26
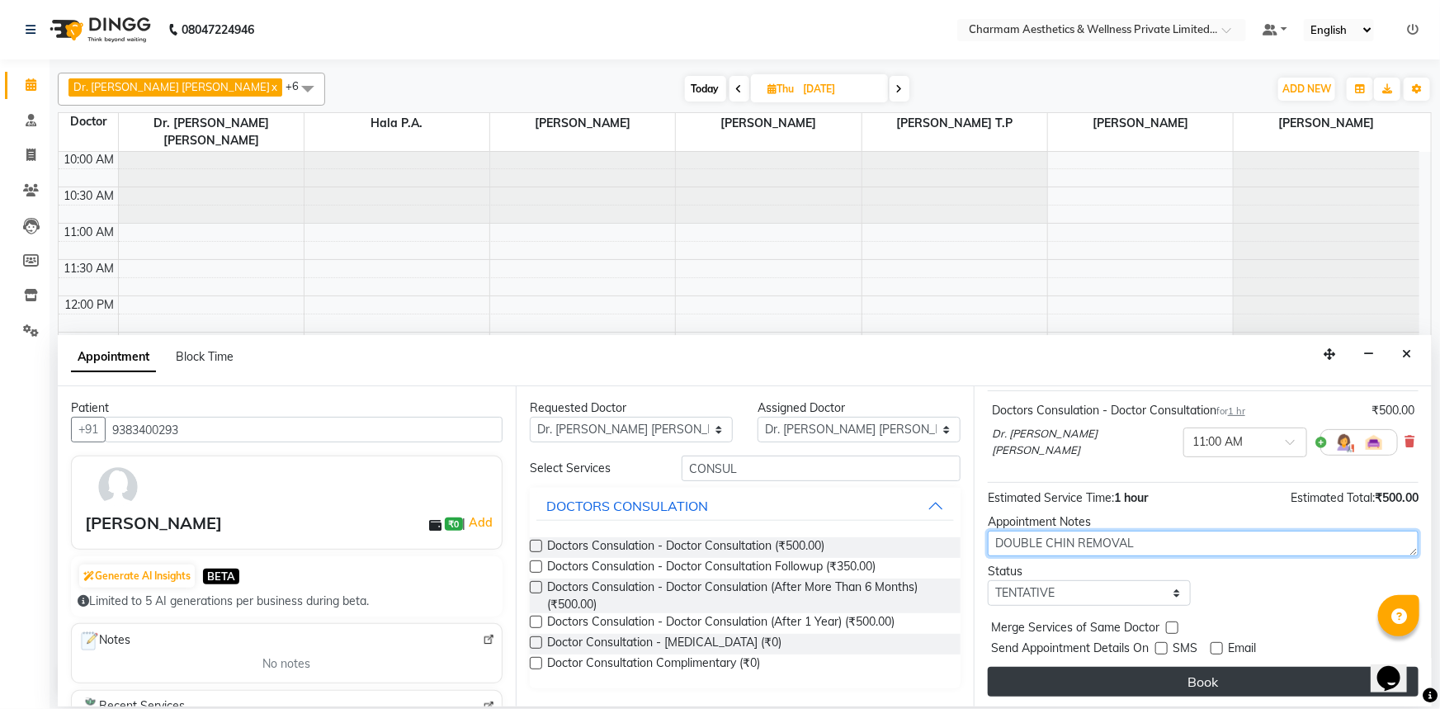
type textarea "DOUBLE CHIN REMOVAL"
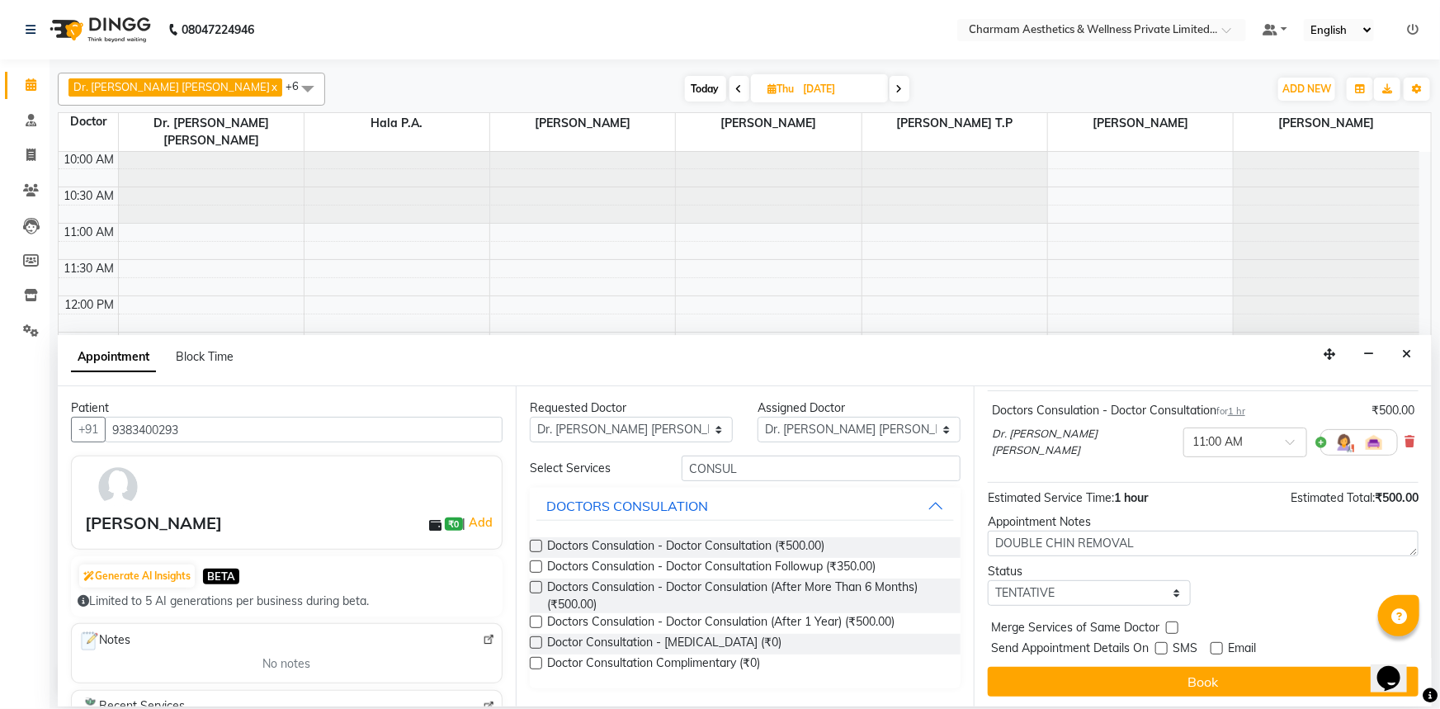
click at [1156, 678] on button "Book" at bounding box center [1203, 682] width 431 height 30
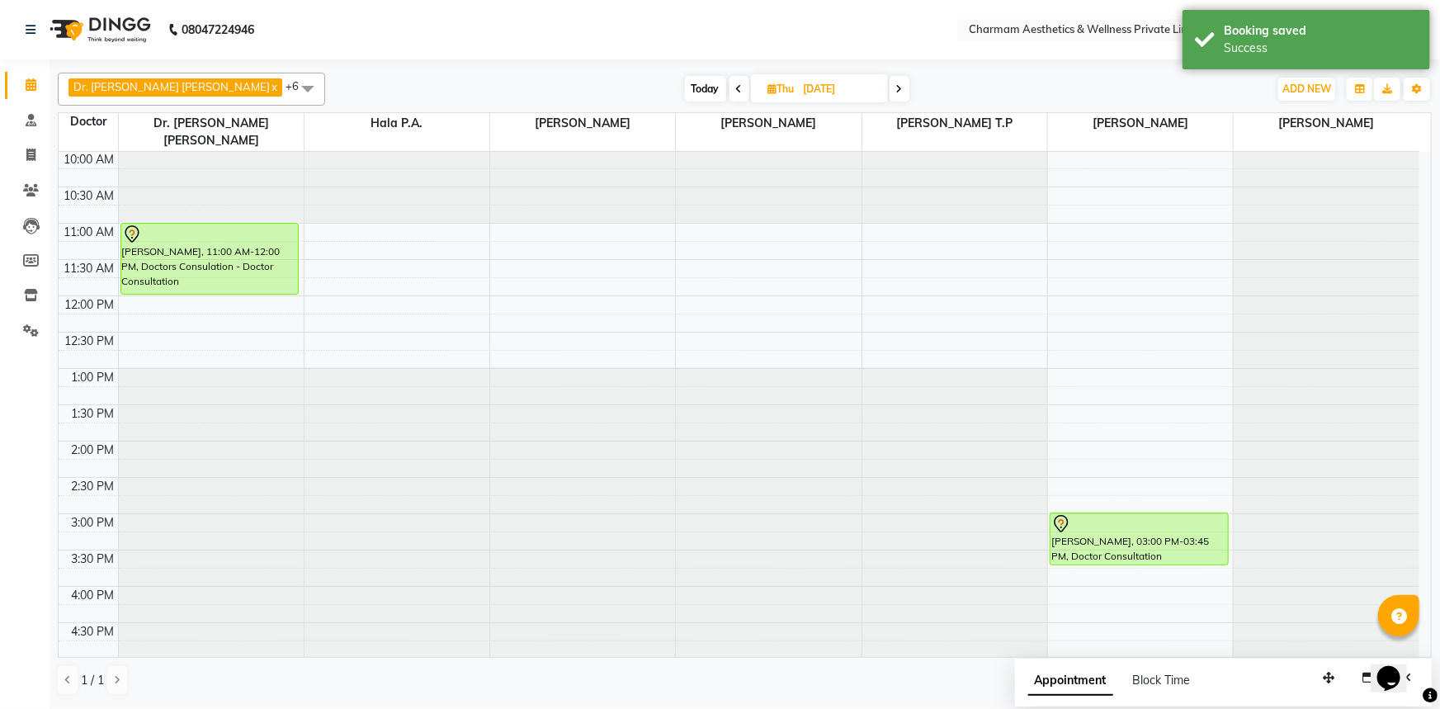
click at [685, 91] on span "Today" at bounding box center [705, 89] width 41 height 26
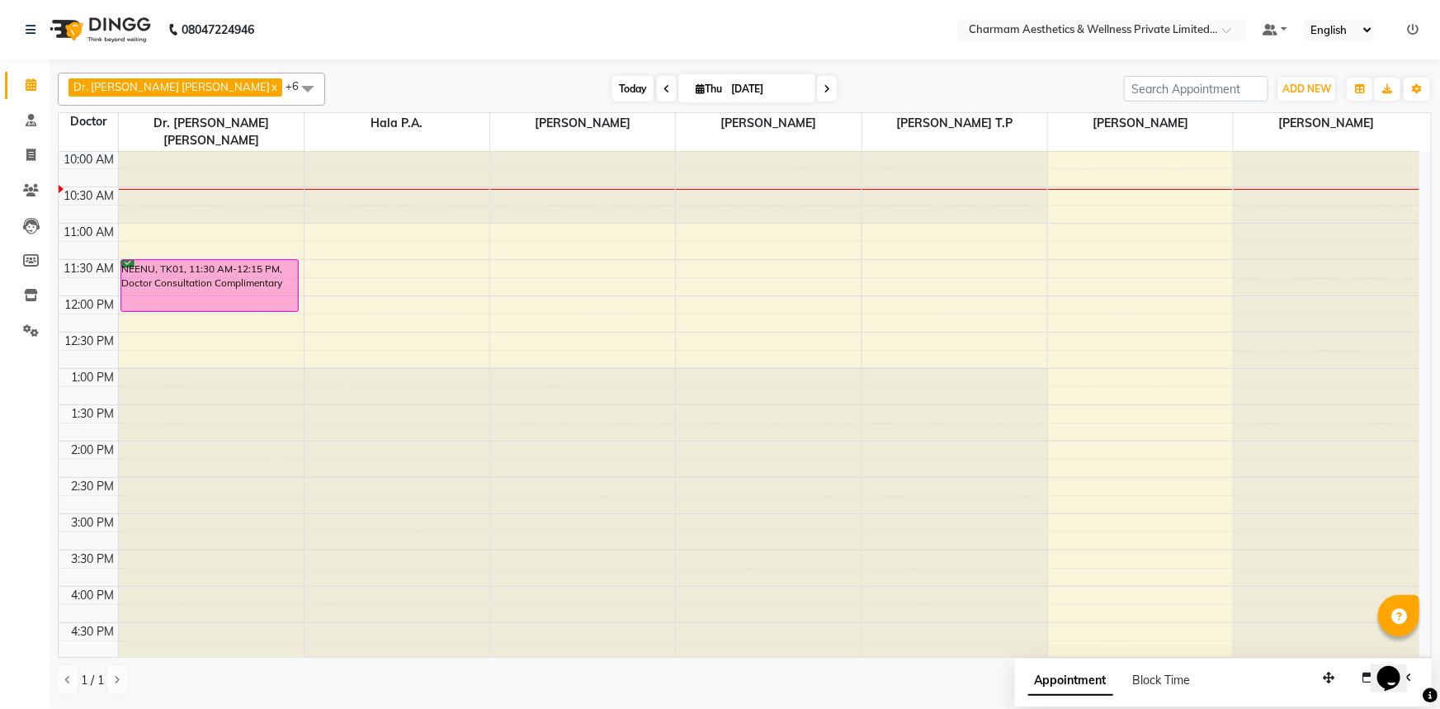
click at [612, 86] on span "Today" at bounding box center [632, 89] width 41 height 26
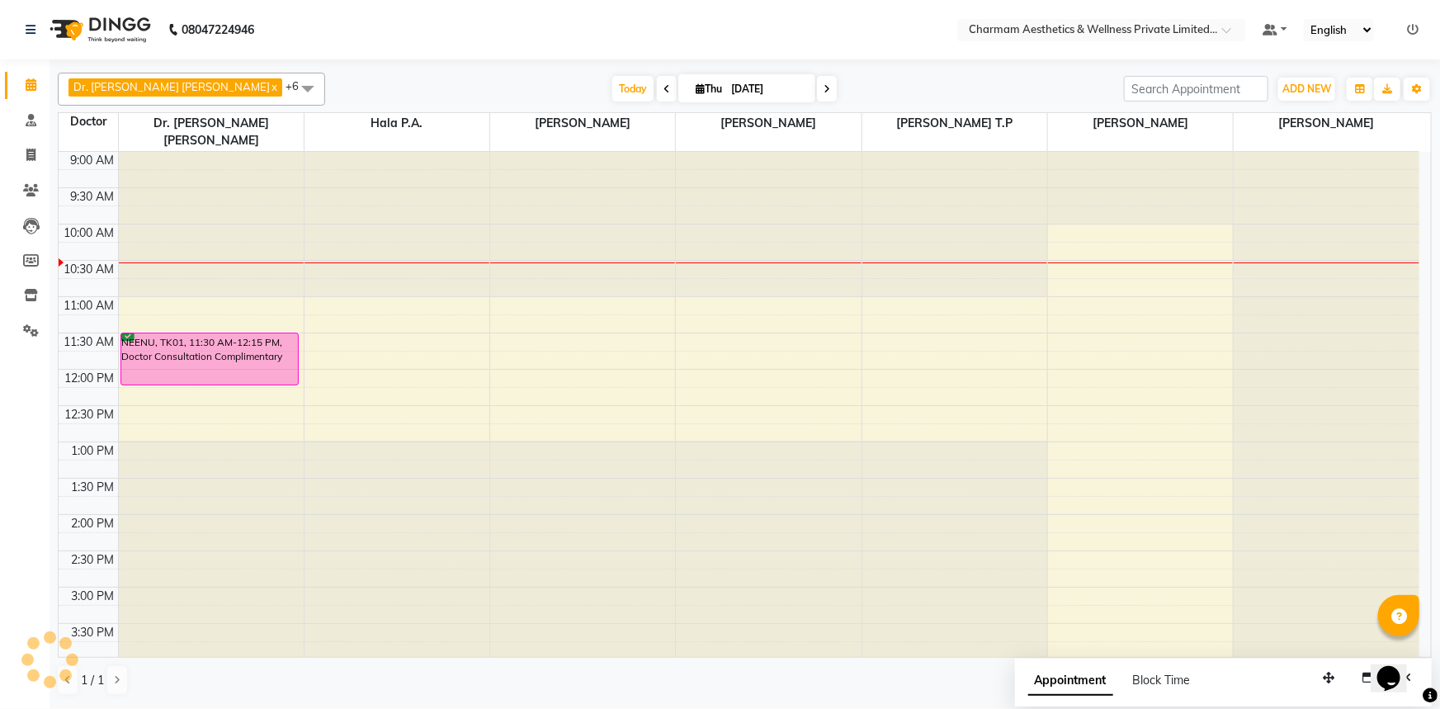
click at [817, 82] on span at bounding box center [827, 89] width 20 height 26
type input "[DATE]"
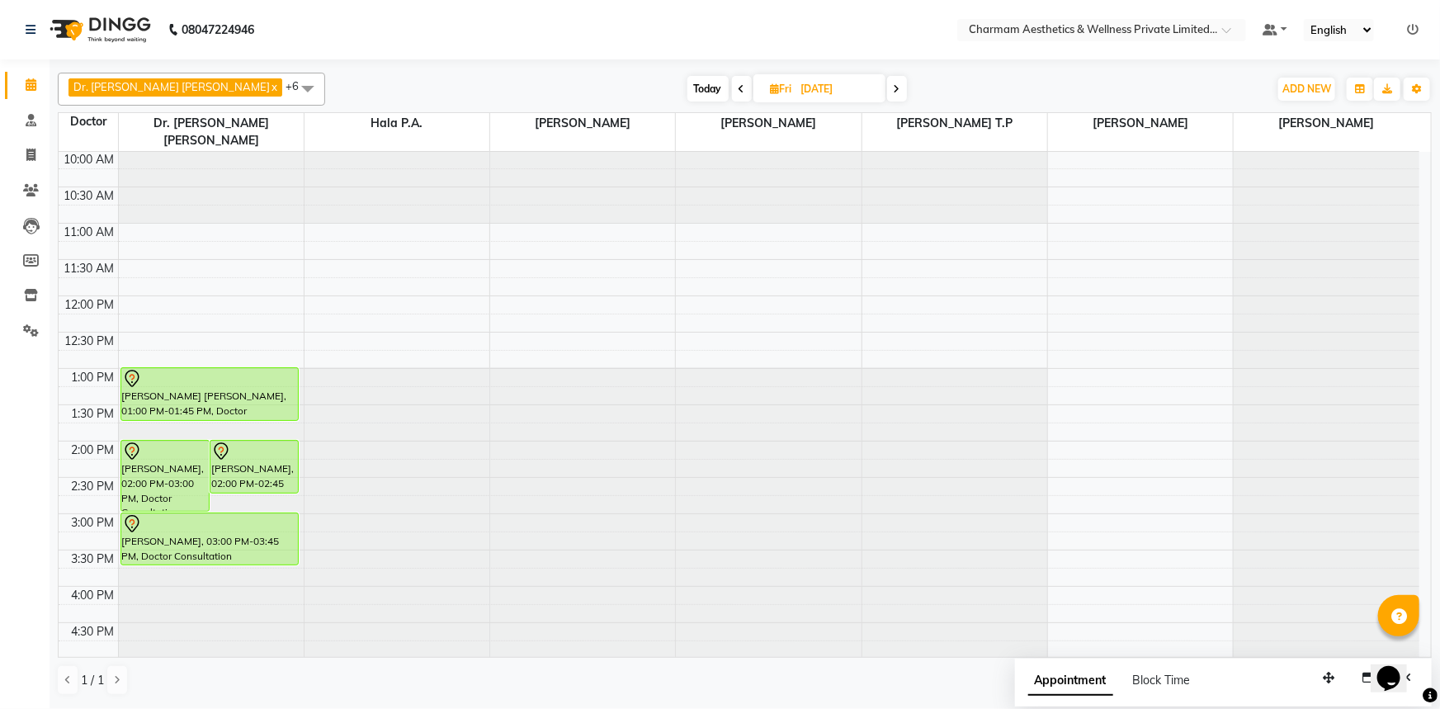
click at [771, 83] on icon at bounding box center [775, 88] width 9 height 11
select select "9"
select select "2025"
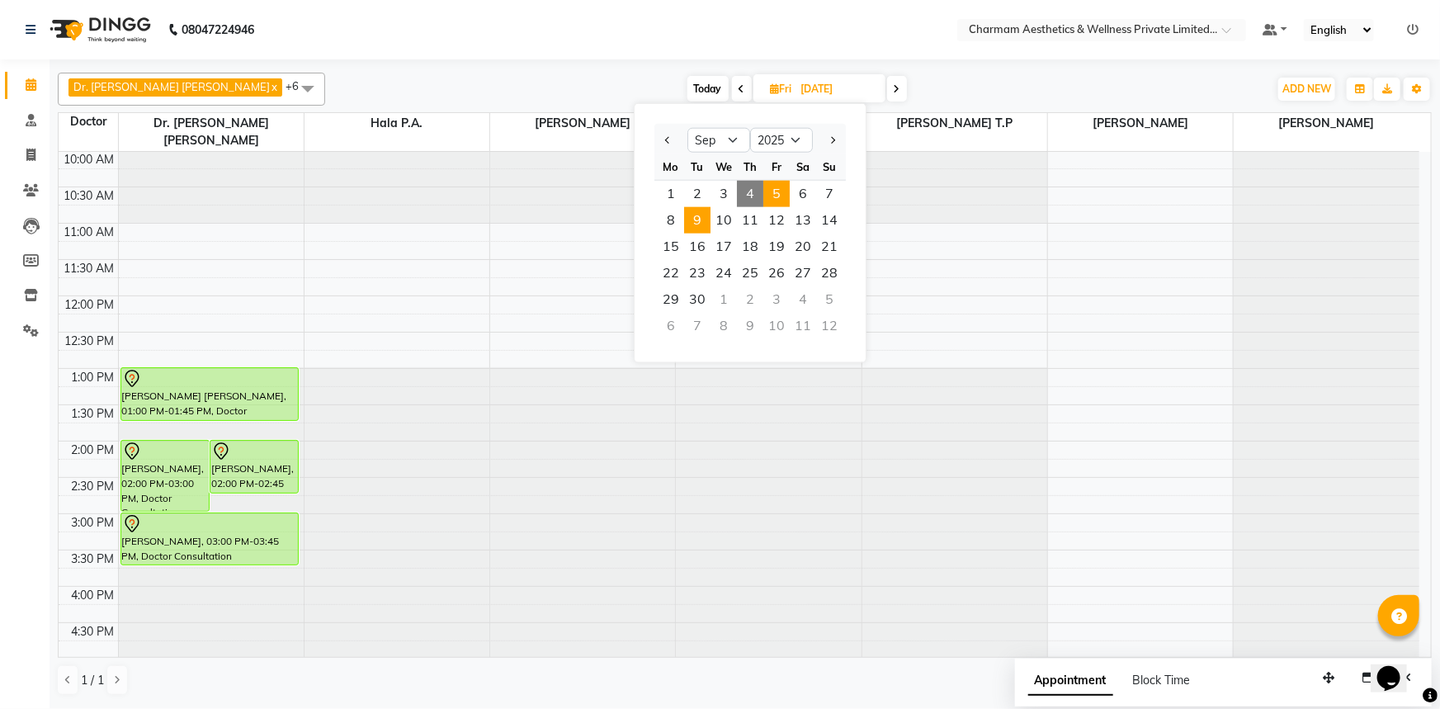
click at [693, 213] on span "9" at bounding box center [697, 220] width 26 height 26
type input "[DATE]"
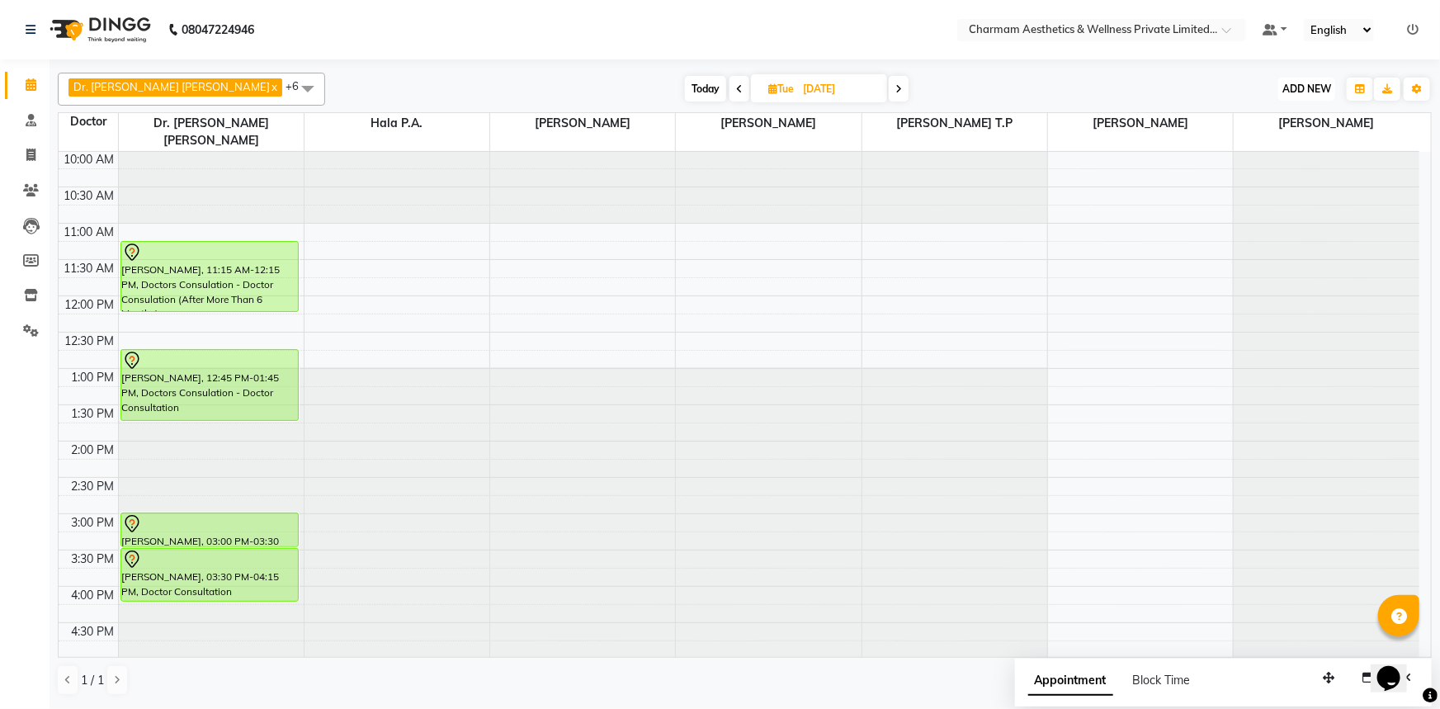
click at [1317, 83] on span "ADD NEW" at bounding box center [1307, 89] width 49 height 12
click at [1279, 170] on link "Add Patient" at bounding box center [1270, 163] width 130 height 21
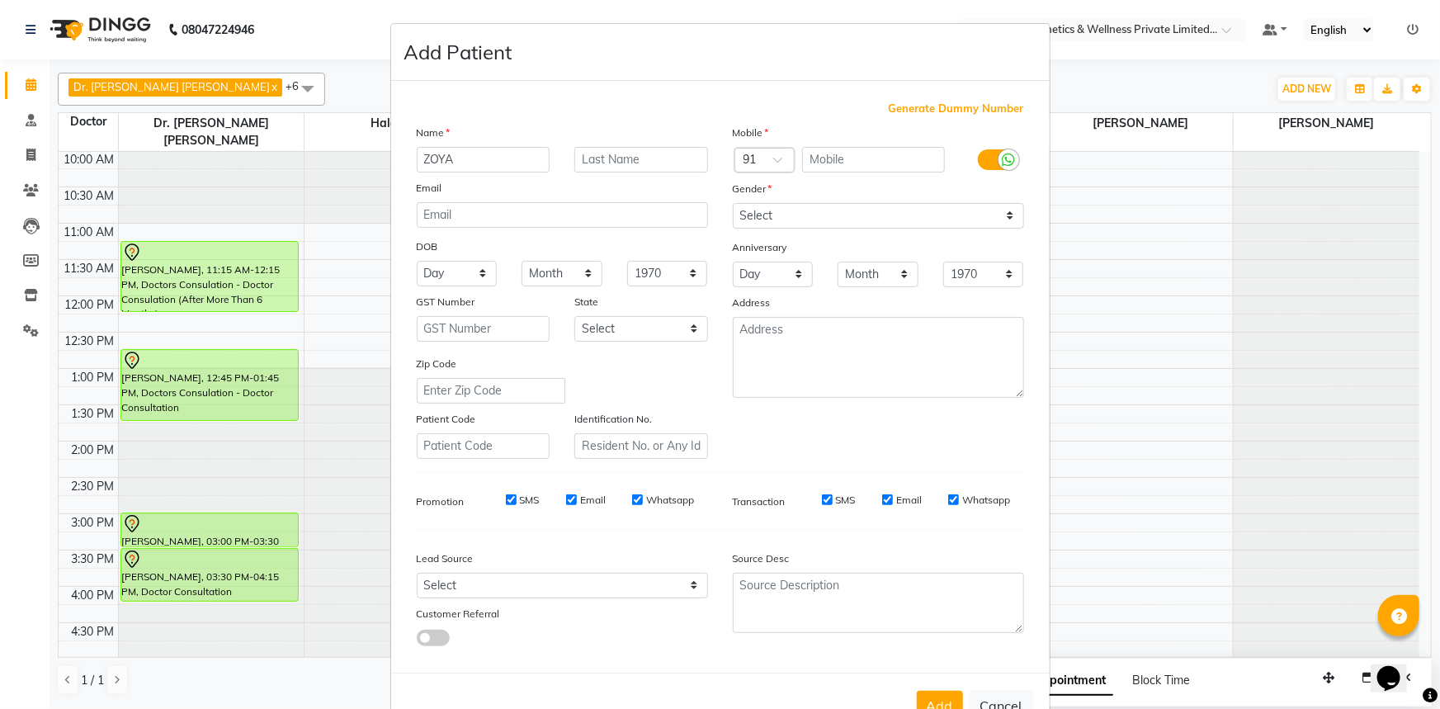
type input "ZOYA"
click at [836, 166] on input "text" at bounding box center [873, 160] width 143 height 26
click at [1000, 702] on button "Cancel" at bounding box center [1002, 705] width 64 height 31
select select
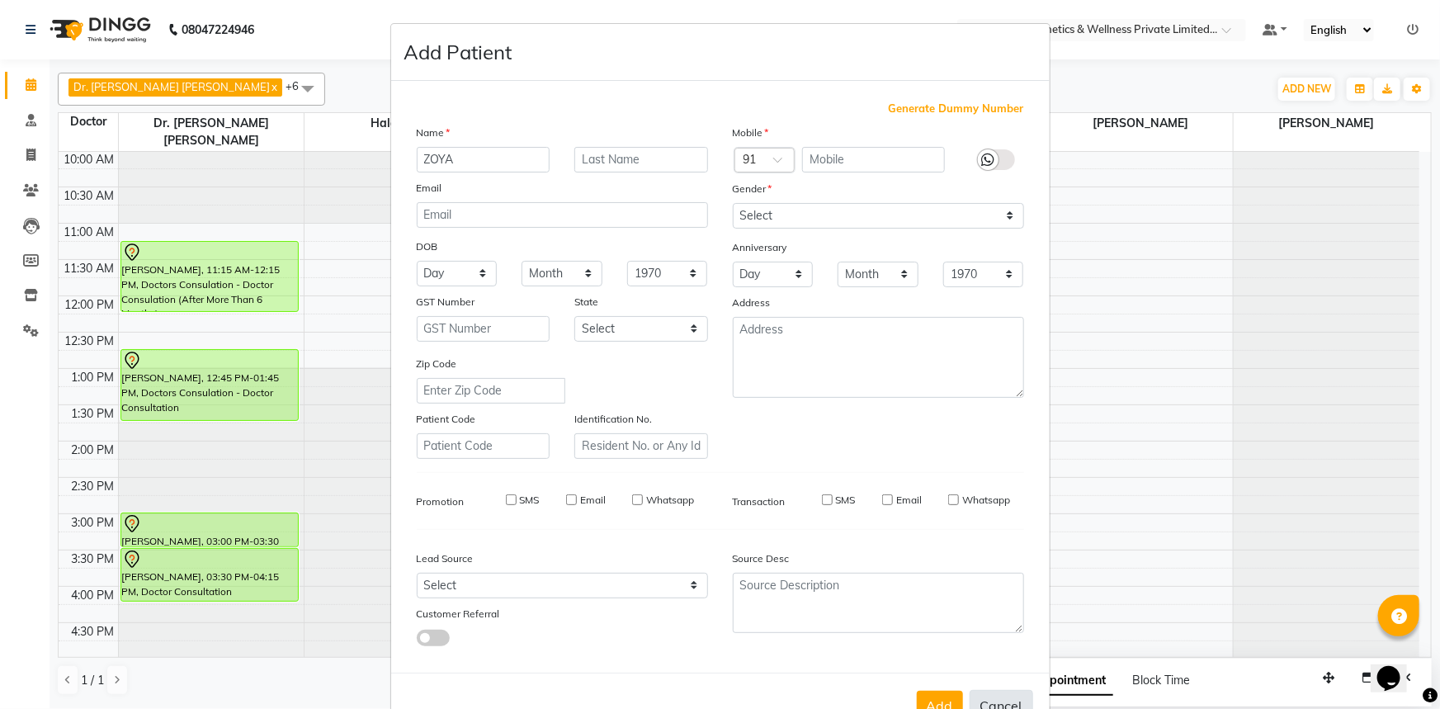
select select
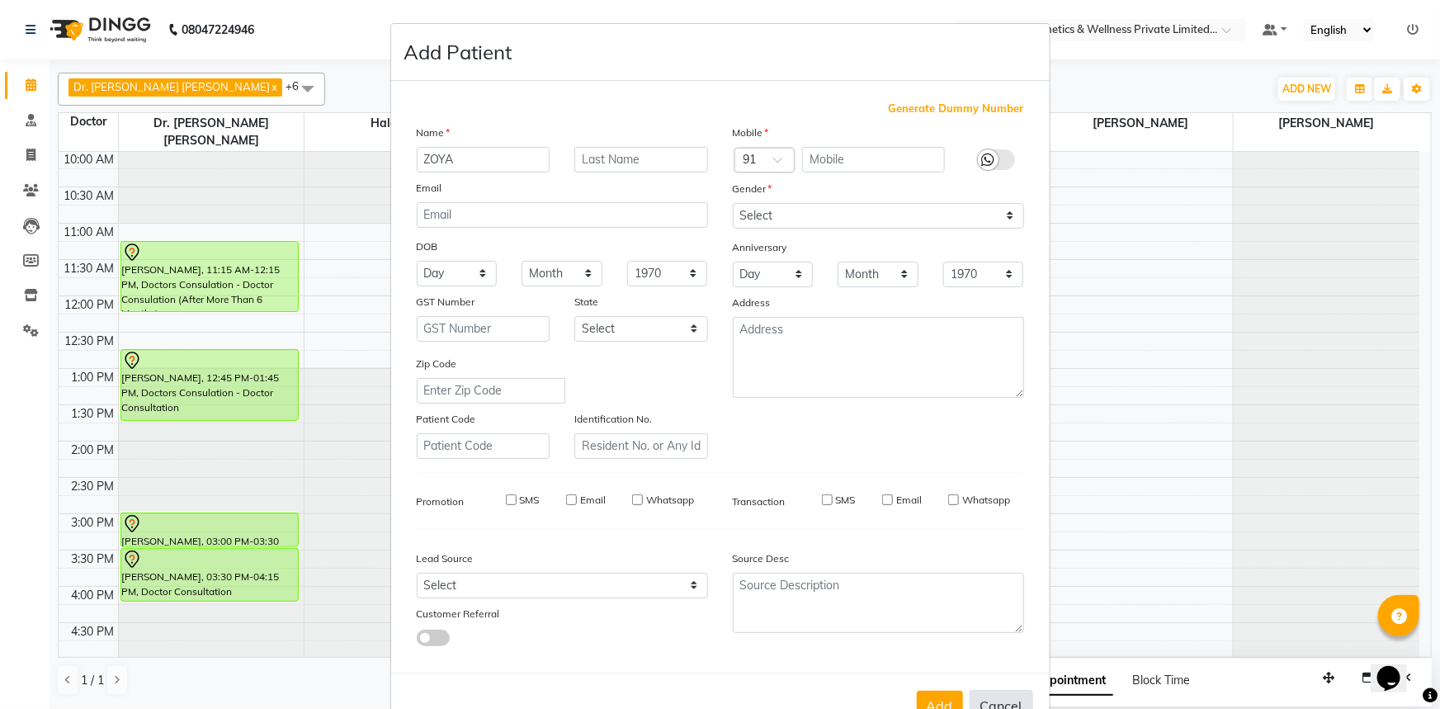
checkbox input "false"
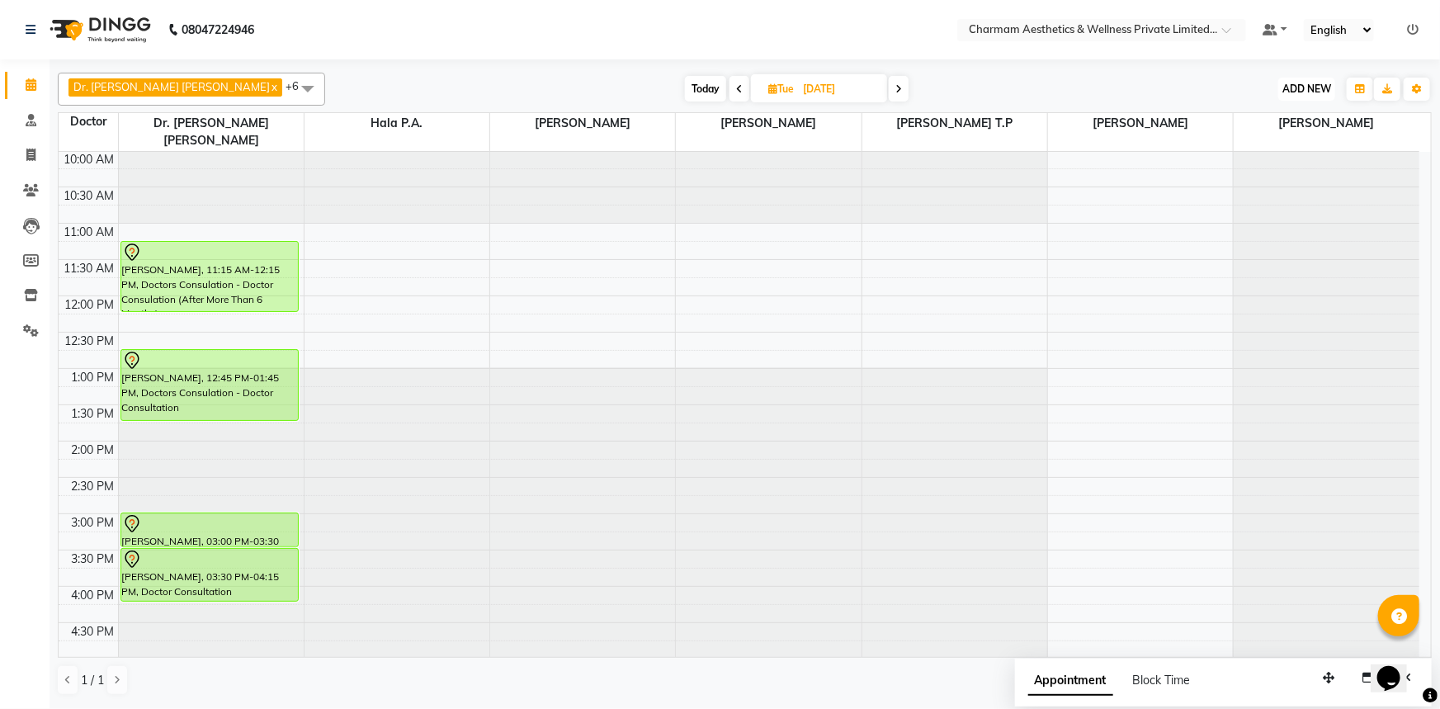
click at [1317, 92] on span "ADD NEW" at bounding box center [1307, 89] width 49 height 12
click at [1293, 155] on link "Add Patient" at bounding box center [1270, 163] width 130 height 21
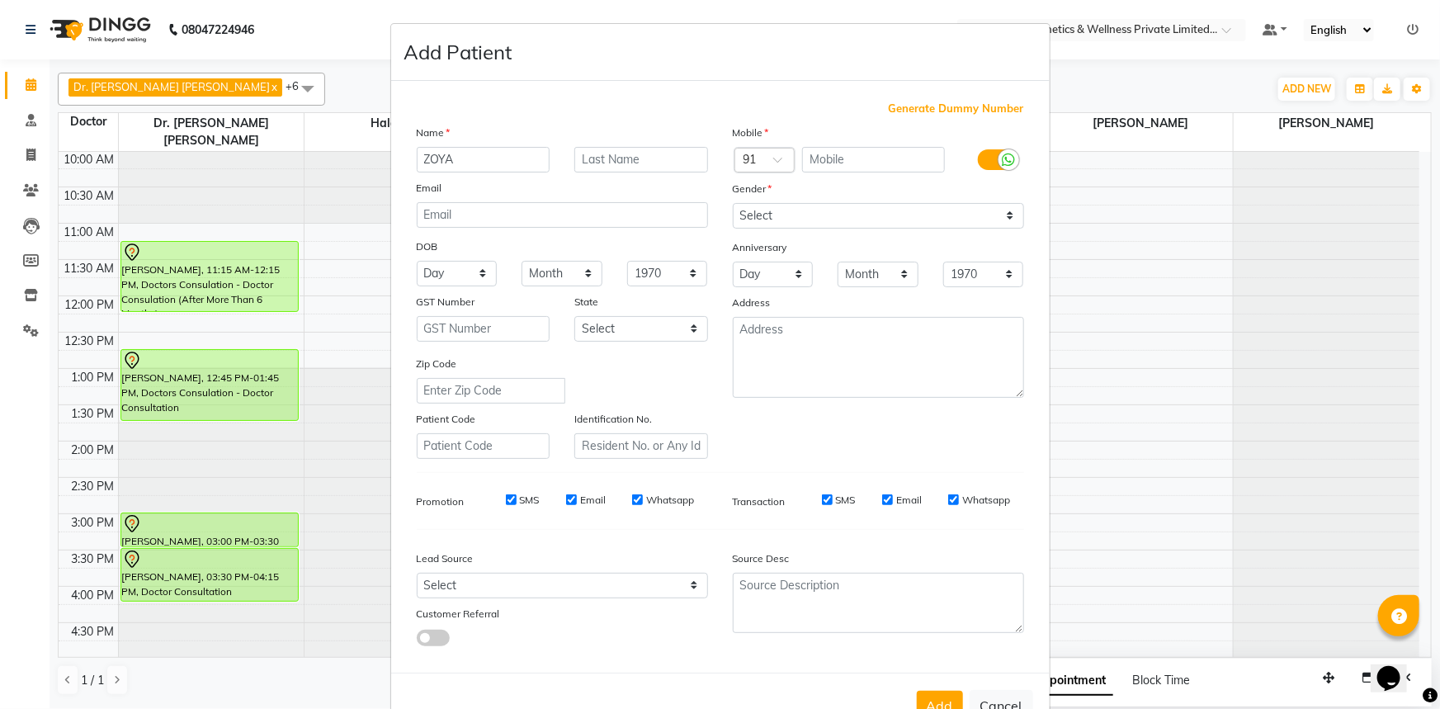
type input "ZOYA"
click at [828, 155] on input "text" at bounding box center [873, 160] width 143 height 26
type input "9895984877"
click at [1001, 210] on select "Select [DEMOGRAPHIC_DATA] [DEMOGRAPHIC_DATA] Other Prefer Not To Say" at bounding box center [878, 216] width 291 height 26
select select "[DEMOGRAPHIC_DATA]"
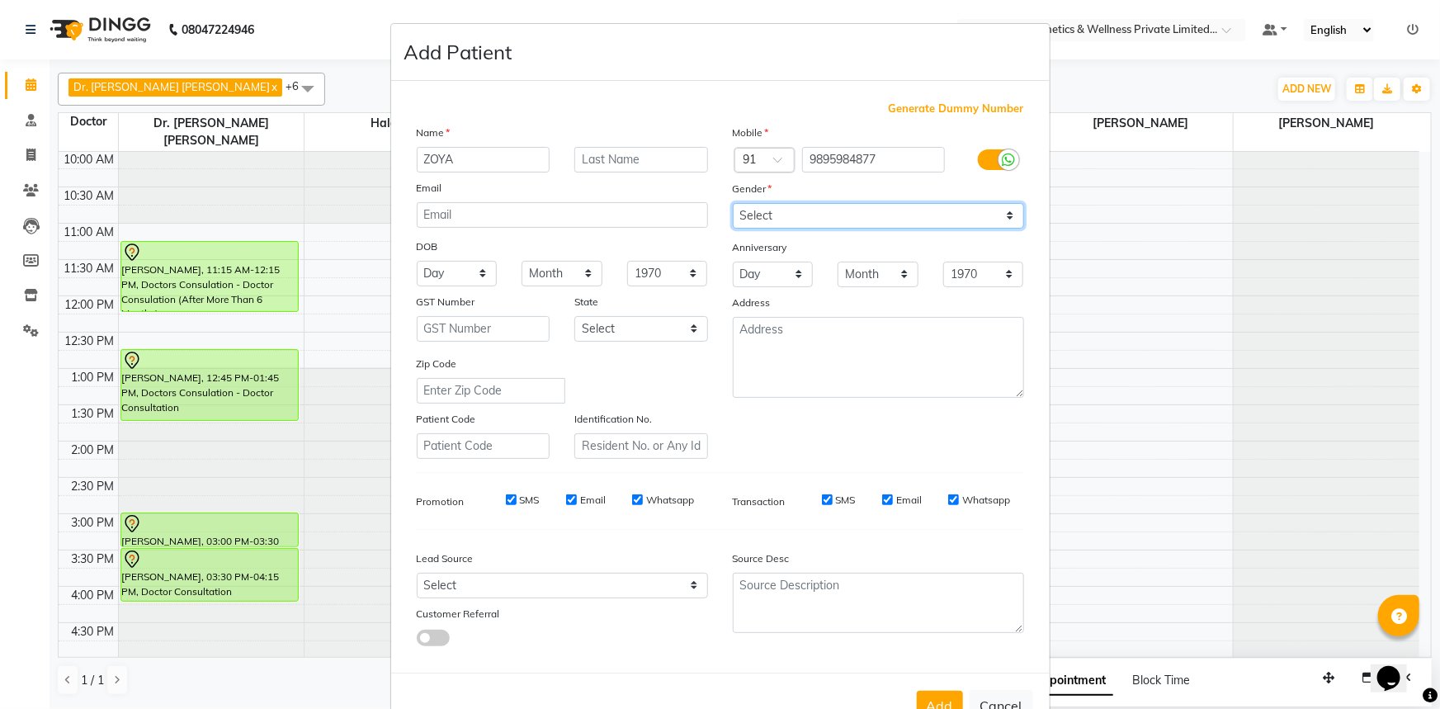
click at [733, 203] on select "Select [DEMOGRAPHIC_DATA] [DEMOGRAPHIC_DATA] Other Prefer Not To Say" at bounding box center [878, 216] width 291 height 26
click at [948, 505] on input "Whatsapp" at bounding box center [953, 499] width 11 height 11
checkbox input "false"
click at [882, 500] on input "Email" at bounding box center [887, 499] width 11 height 11
checkbox input "false"
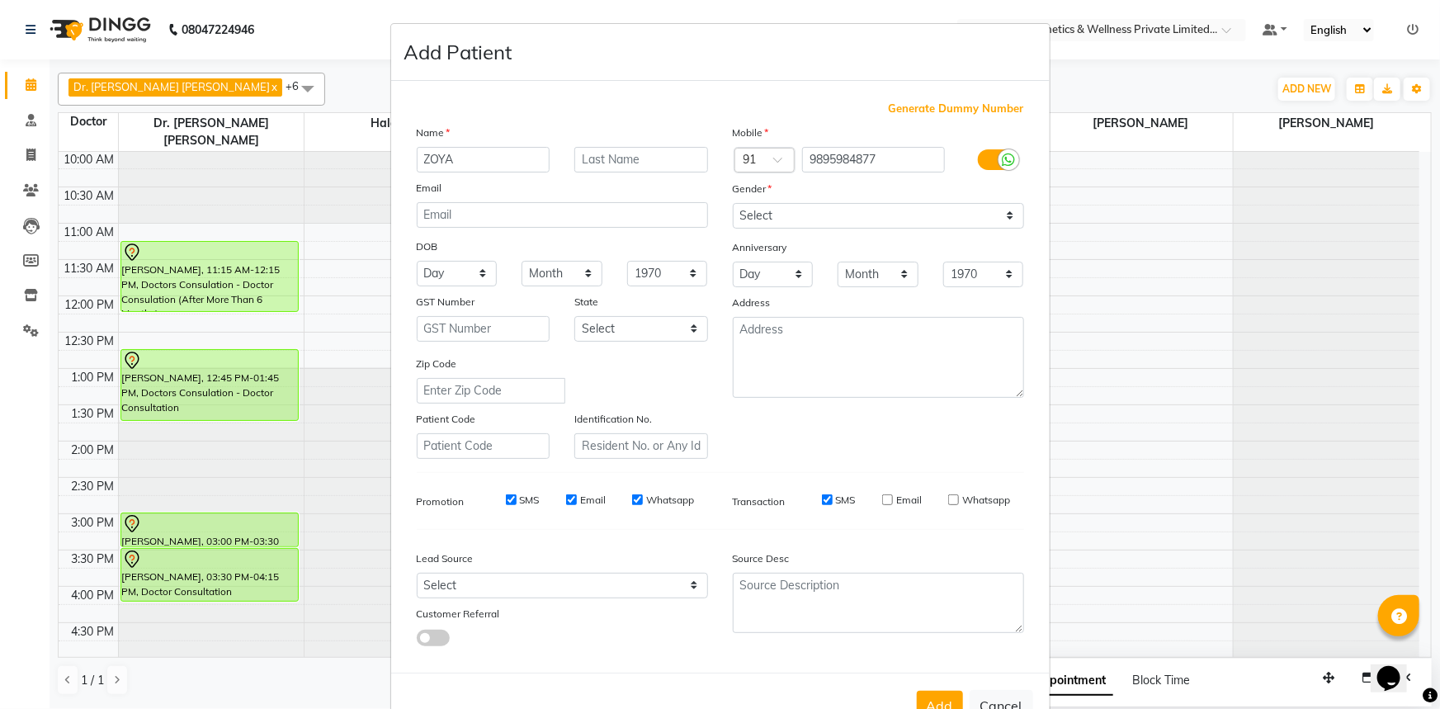
click at [824, 501] on input "SMS" at bounding box center [827, 499] width 11 height 11
checkbox input "false"
click at [635, 504] on input "Whatsapp" at bounding box center [637, 499] width 11 height 11
checkbox input "false"
drag, startPoint x: 562, startPoint y: 503, endPoint x: 537, endPoint y: 507, distance: 25.1
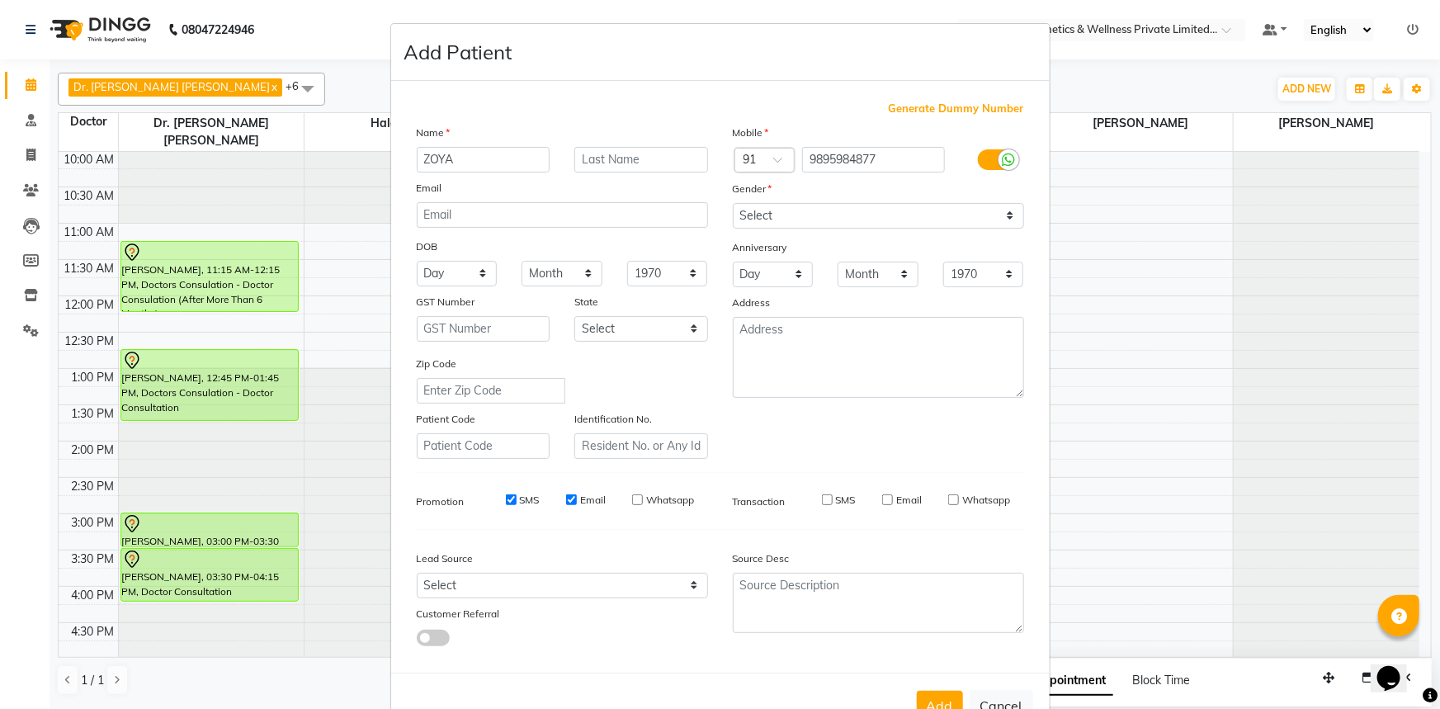
click at [554, 504] on div "SMS Email Whatsapp" at bounding box center [588, 500] width 239 height 15
click at [506, 499] on input "SMS" at bounding box center [511, 499] width 11 height 11
checkbox input "false"
drag, startPoint x: 575, startPoint y: 506, endPoint x: 557, endPoint y: 507, distance: 17.4
click at [560, 507] on div "SMS Email Whatsapp" at bounding box center [588, 500] width 239 height 15
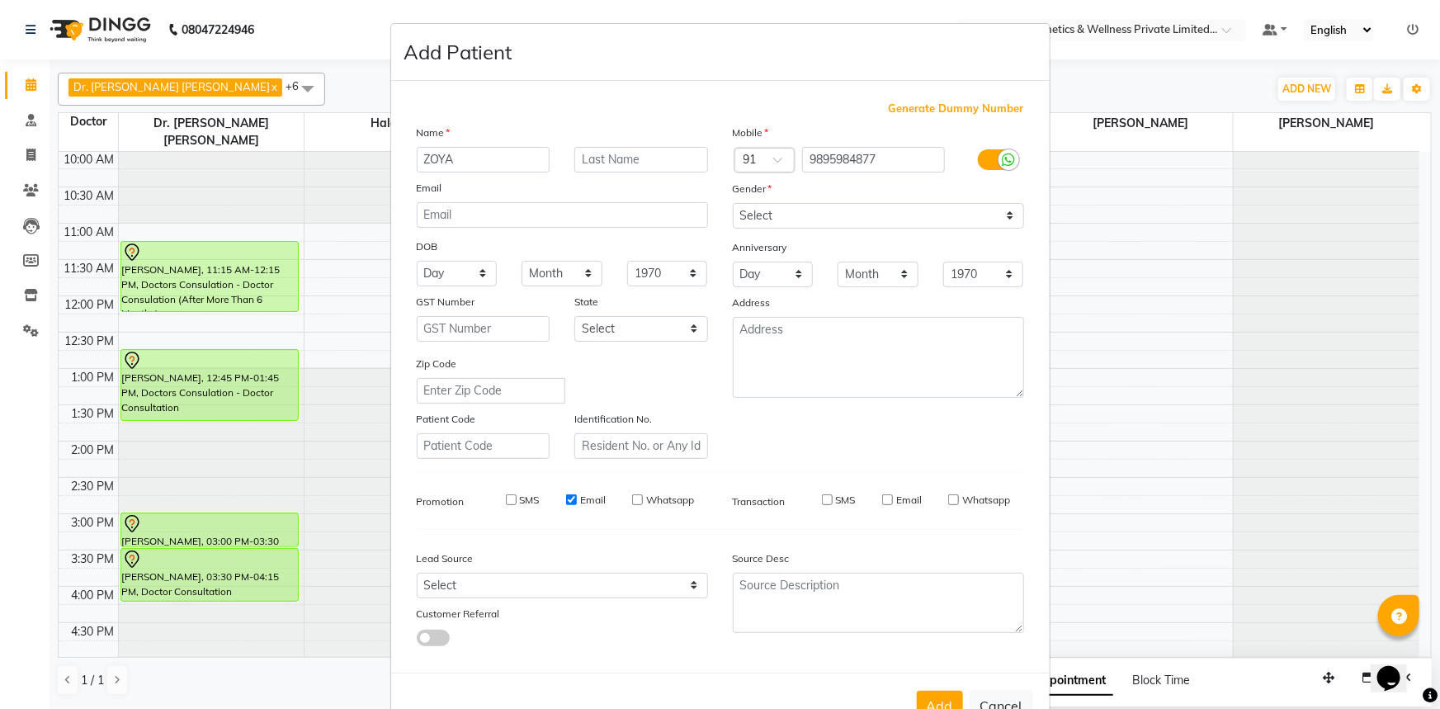
click at [568, 504] on input "Email" at bounding box center [571, 499] width 11 height 11
checkbox input "false"
click at [935, 698] on button "Add" at bounding box center [940, 706] width 46 height 30
select select
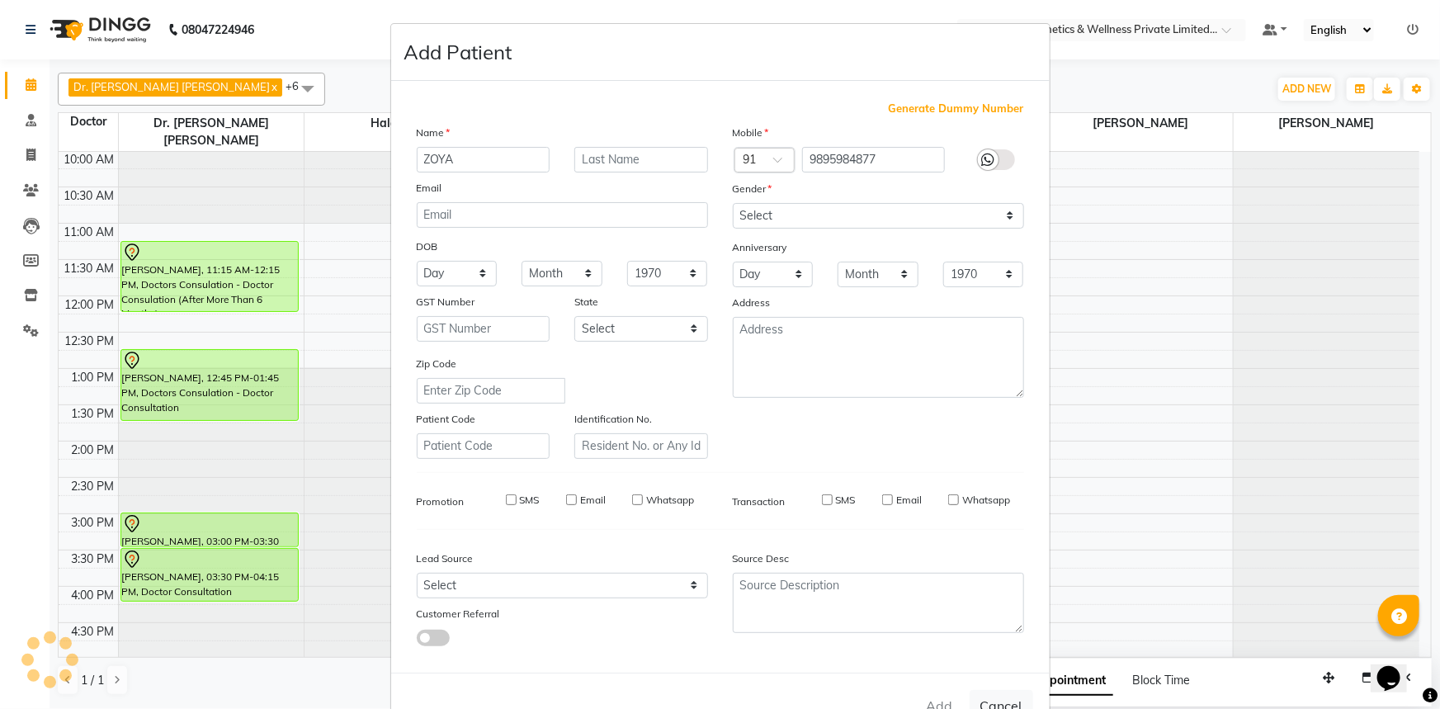
select select
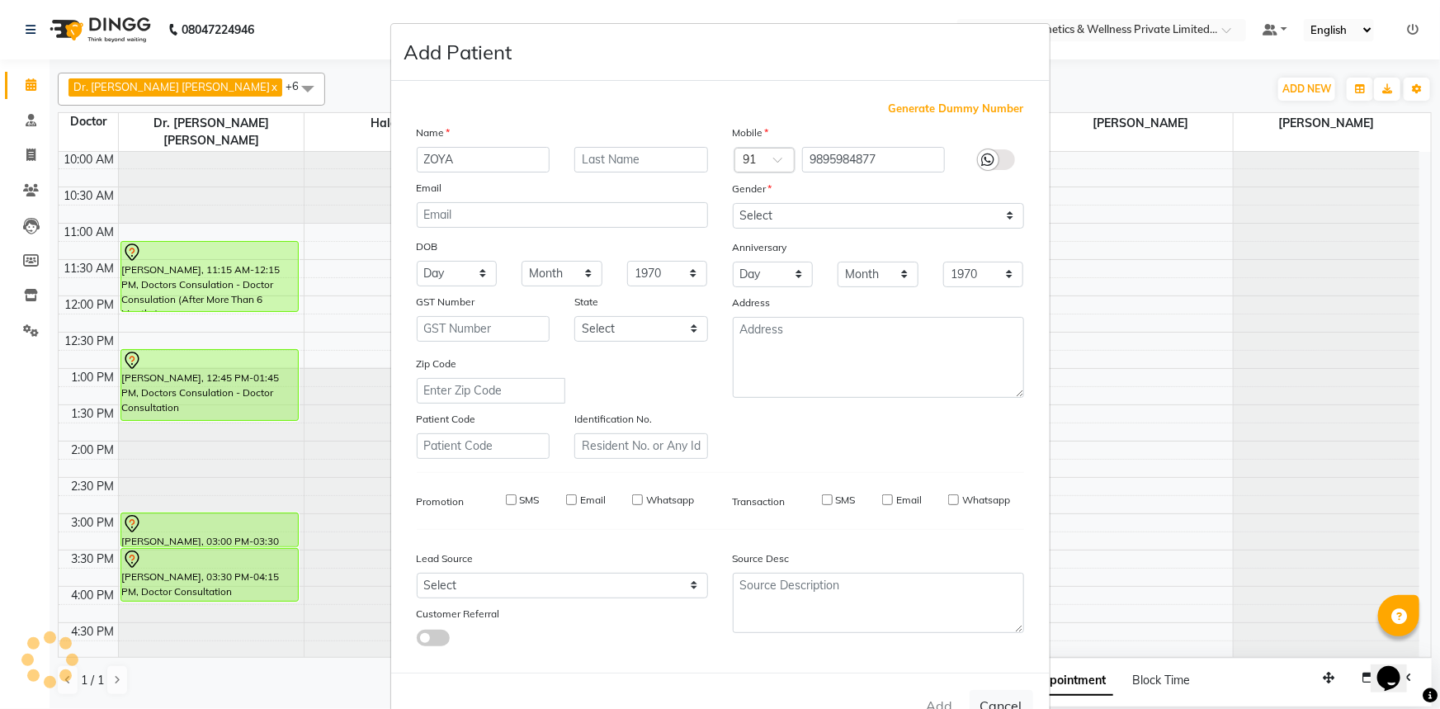
checkbox input "false"
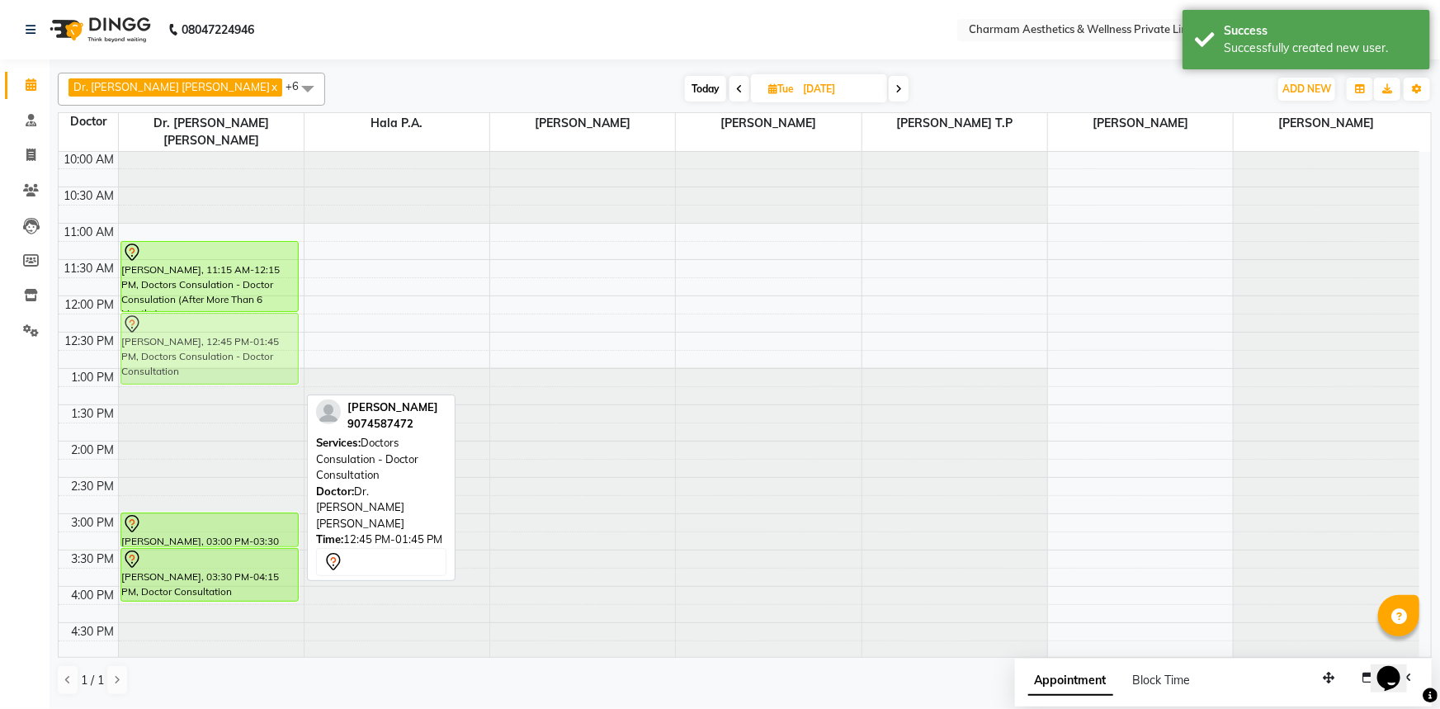
drag, startPoint x: 171, startPoint y: 363, endPoint x: 178, endPoint y: 330, distance: 33.8
click at [178, 330] on div "[PERSON_NAME], 11:15 AM-12:15 PM, Doctors Consulation - Doctor Consulation (Aft…" at bounding box center [211, 477] width 185 height 798
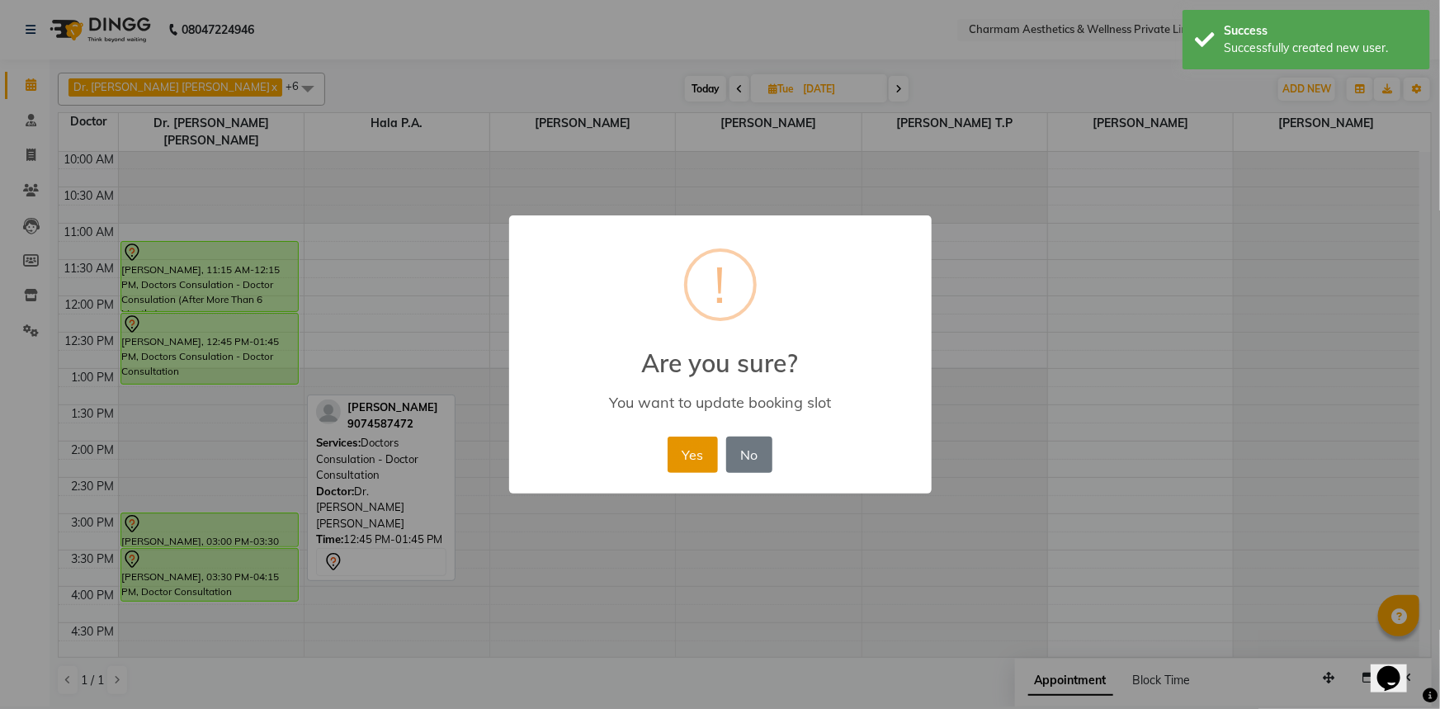
click at [702, 453] on button "Yes" at bounding box center [693, 455] width 50 height 36
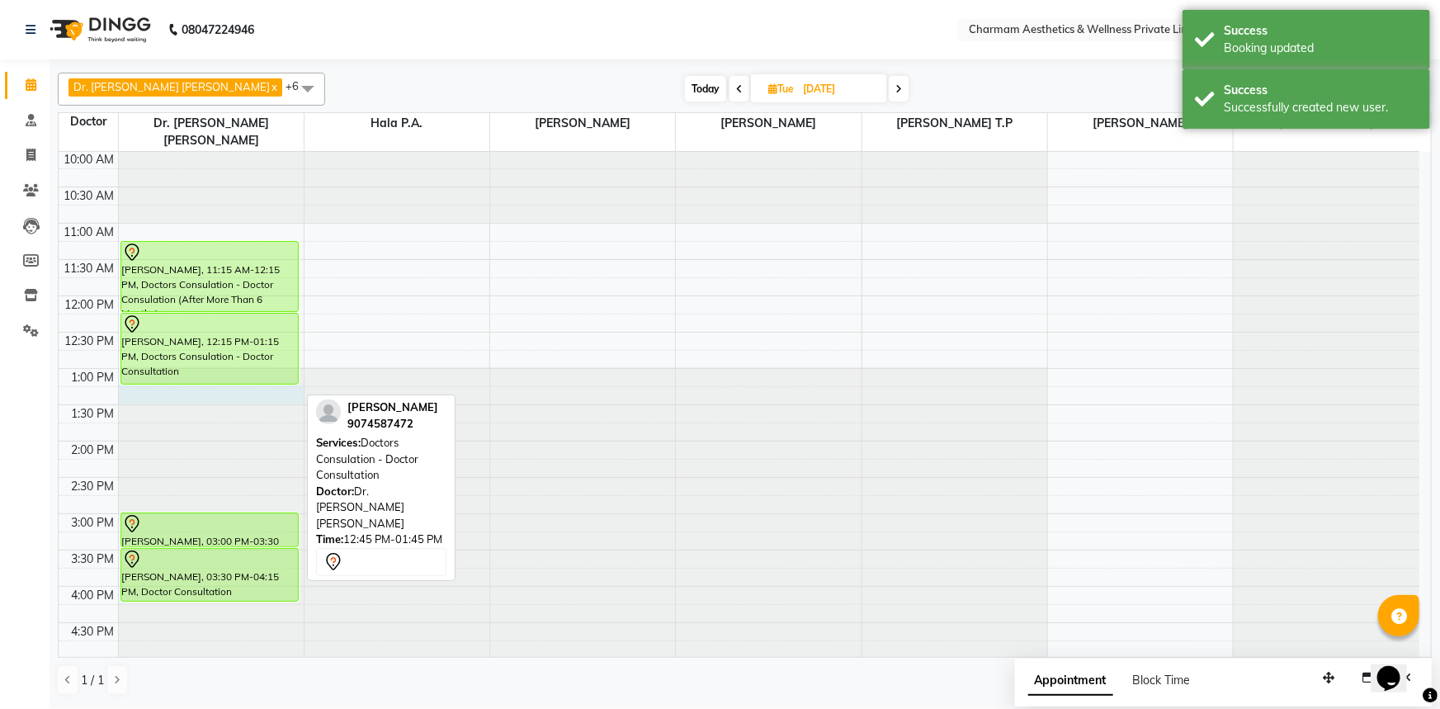
click at [178, 78] on div at bounding box center [211, 78] width 185 height 0
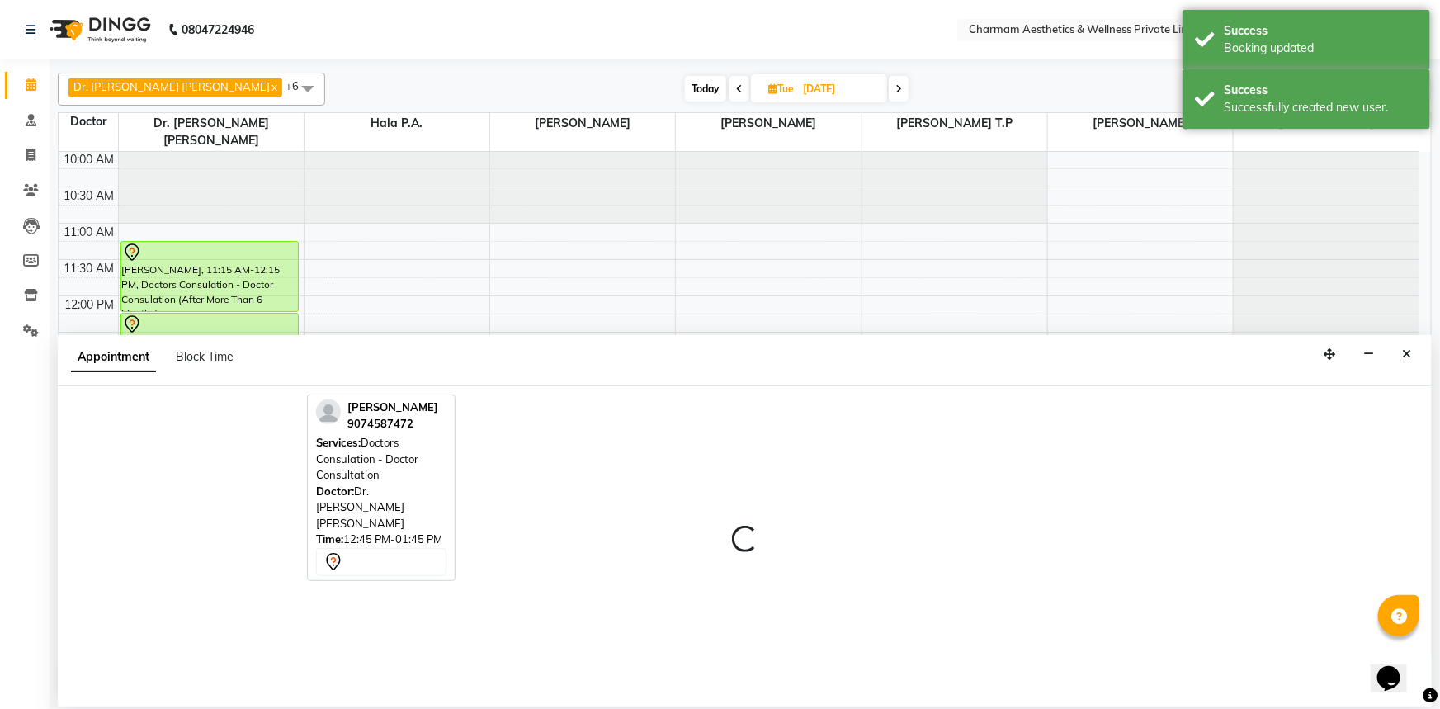
select select "69891"
select select "795"
select select "tentative"
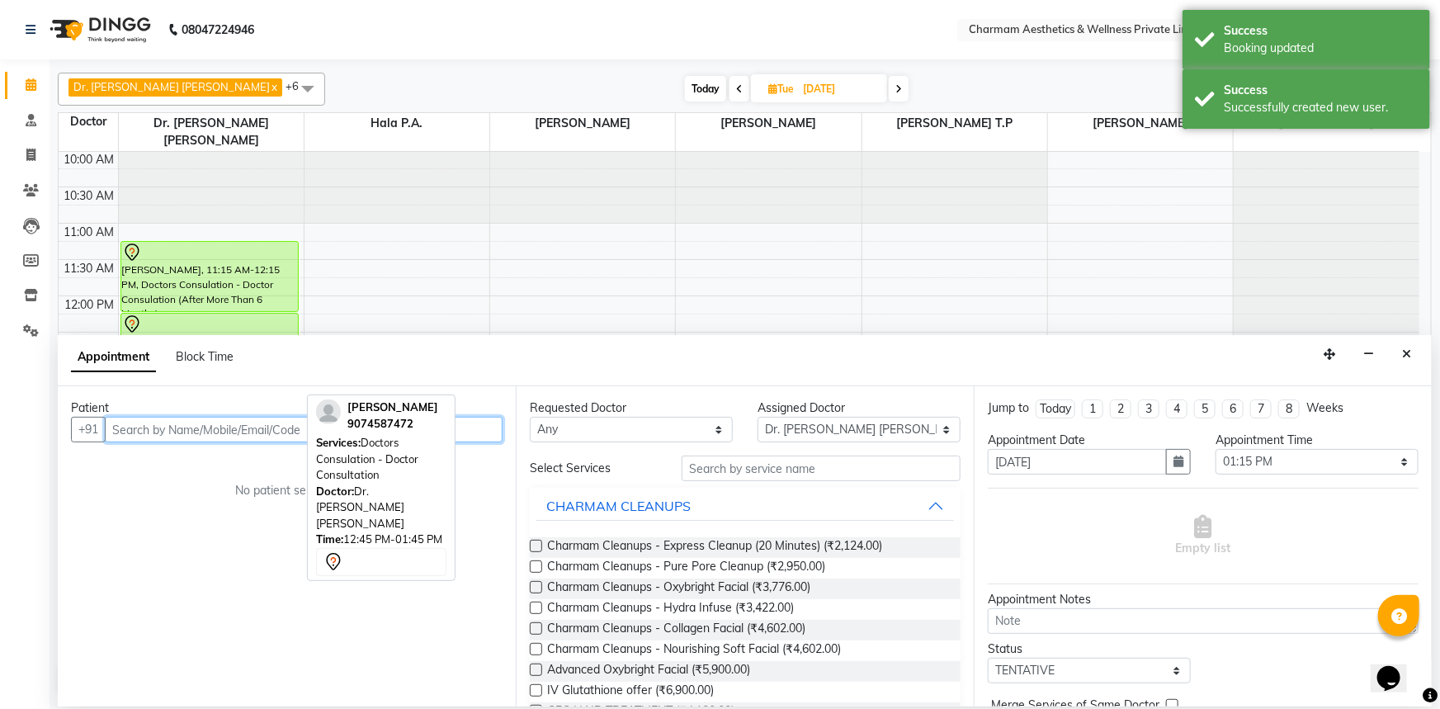
click at [195, 430] on input "text" at bounding box center [304, 430] width 398 height 26
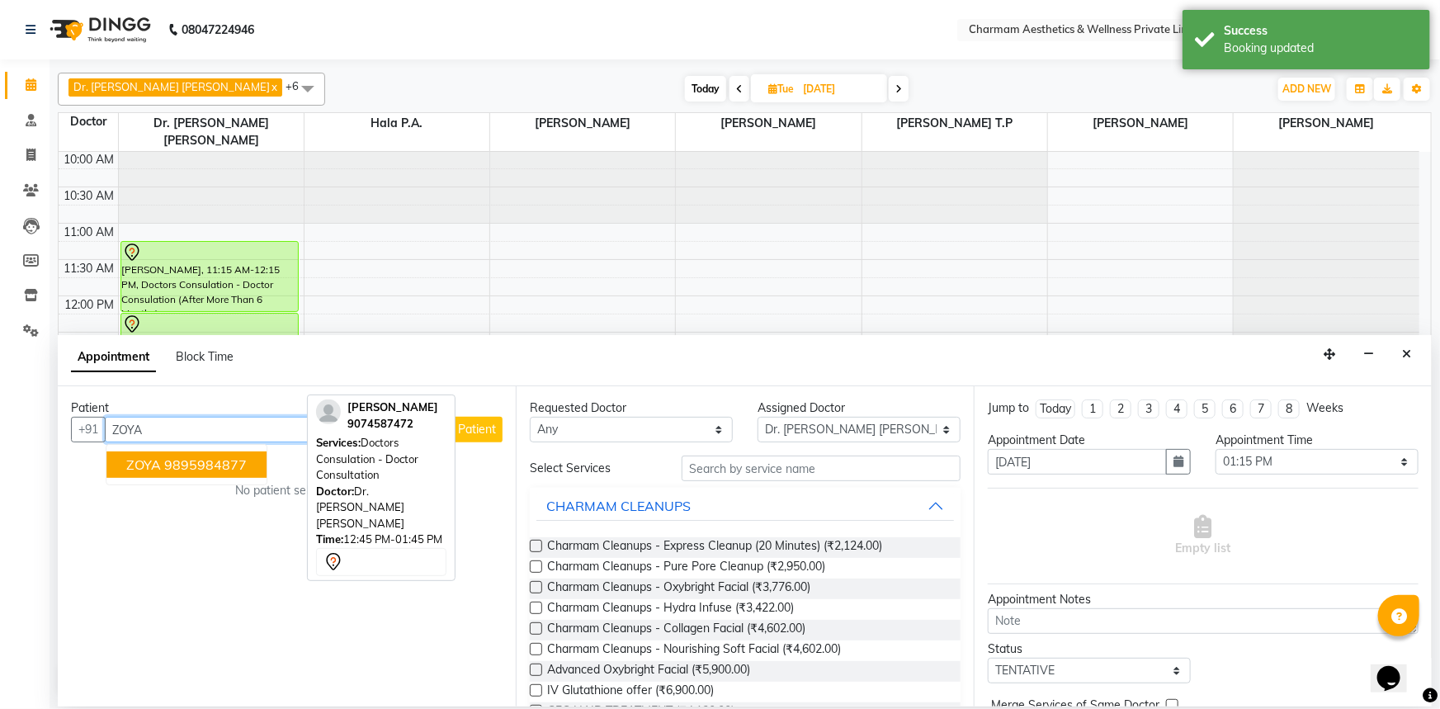
click at [228, 466] on ngb-highlight "9895984877" at bounding box center [205, 464] width 83 height 17
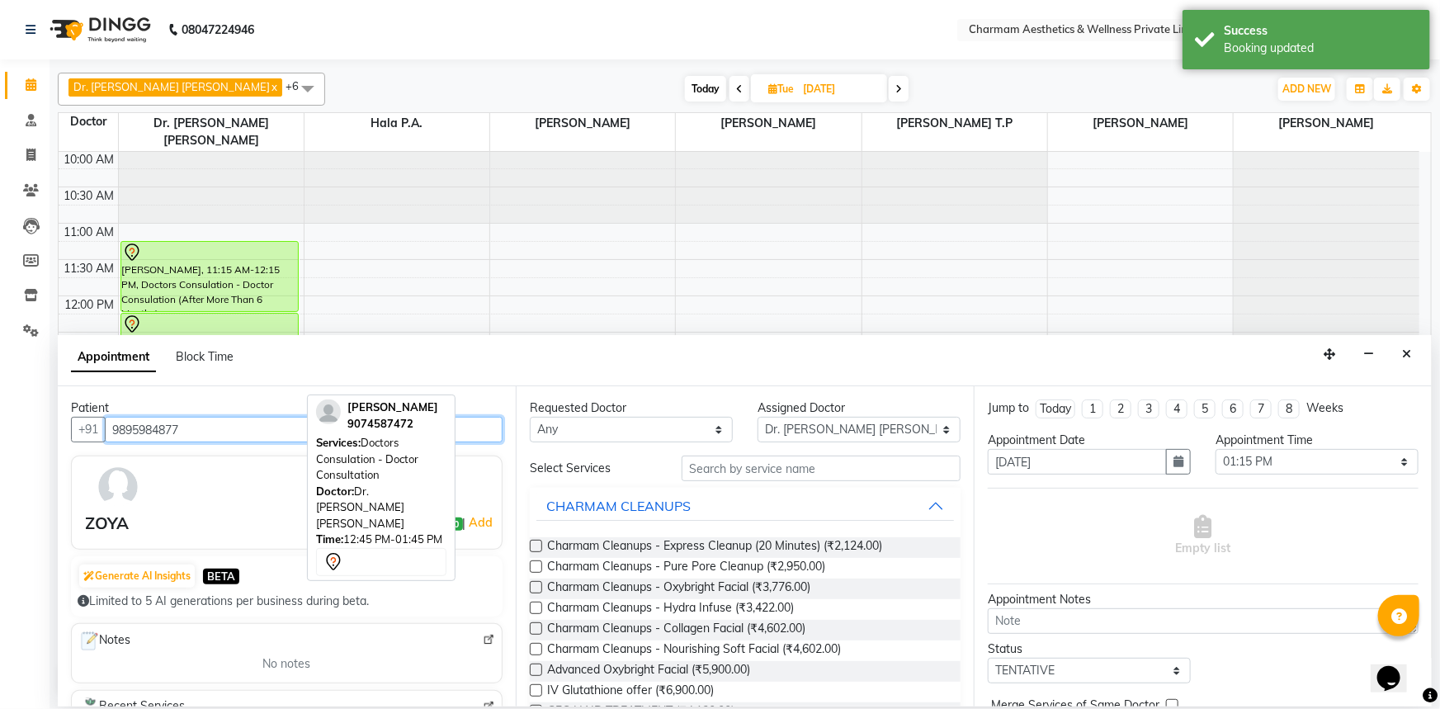
type input "9895984877"
click at [712, 430] on select "Any [PERSON_NAME] K Dr. [PERSON_NAME] [PERSON_NAME] [PERSON_NAME] [PERSON_NAME]…" at bounding box center [631, 430] width 203 height 26
select select "69891"
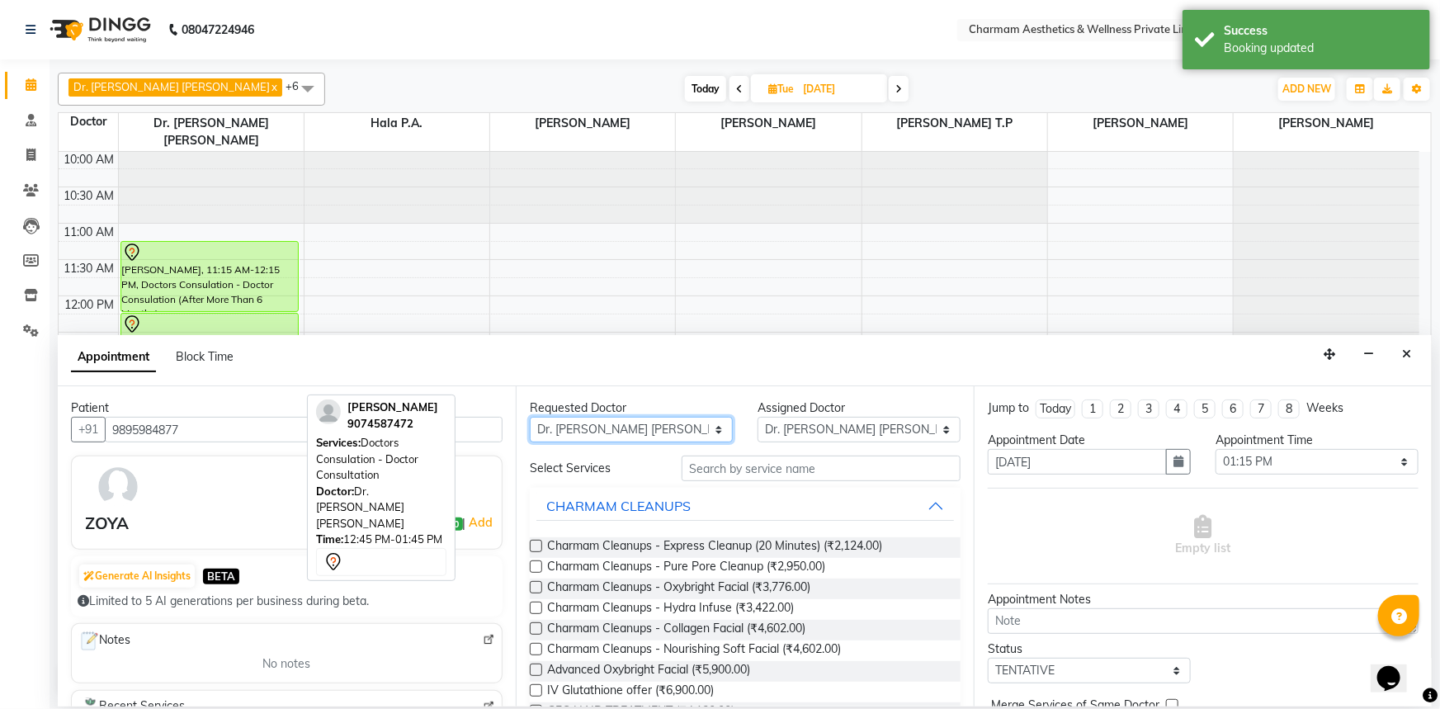
click at [530, 417] on select "Any [PERSON_NAME] K Dr. [PERSON_NAME] [PERSON_NAME] [PERSON_NAME] [PERSON_NAME]…" at bounding box center [631, 430] width 203 height 26
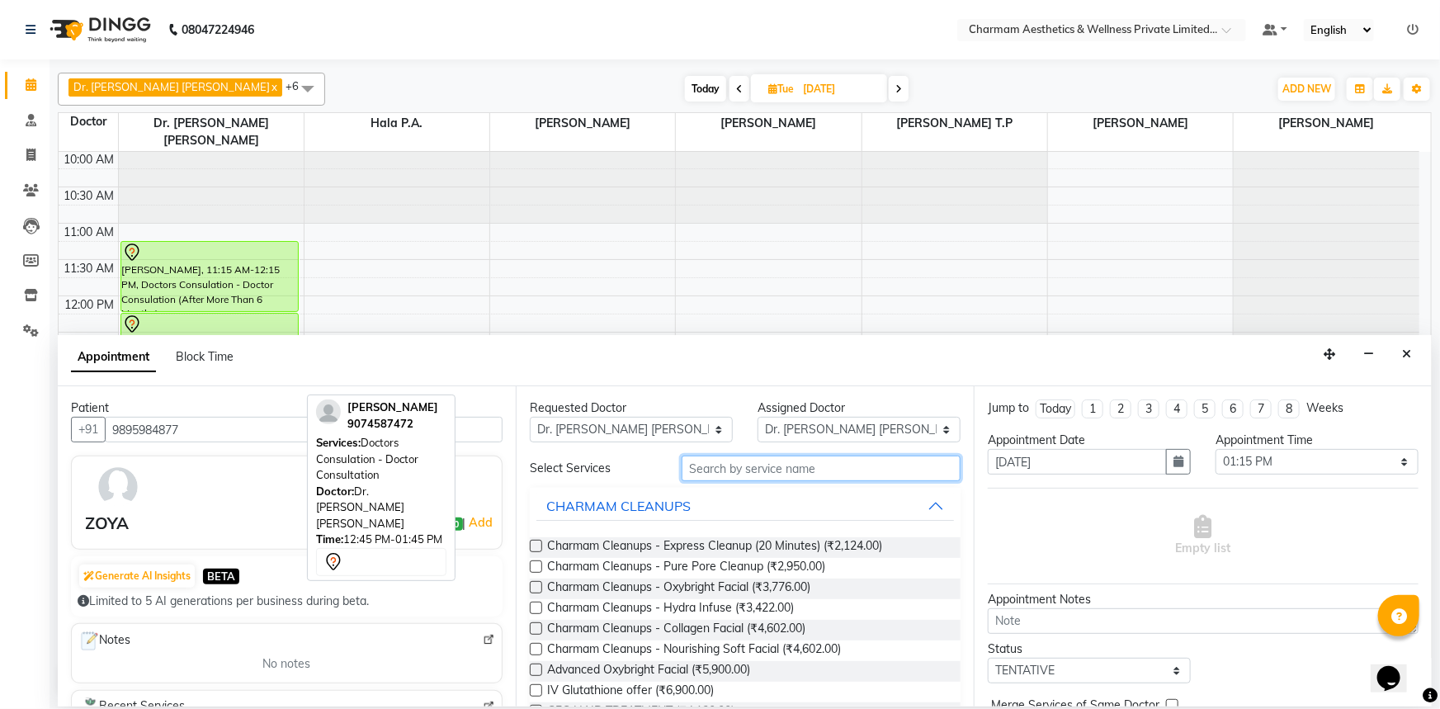
click at [734, 475] on input "text" at bounding box center [821, 469] width 279 height 26
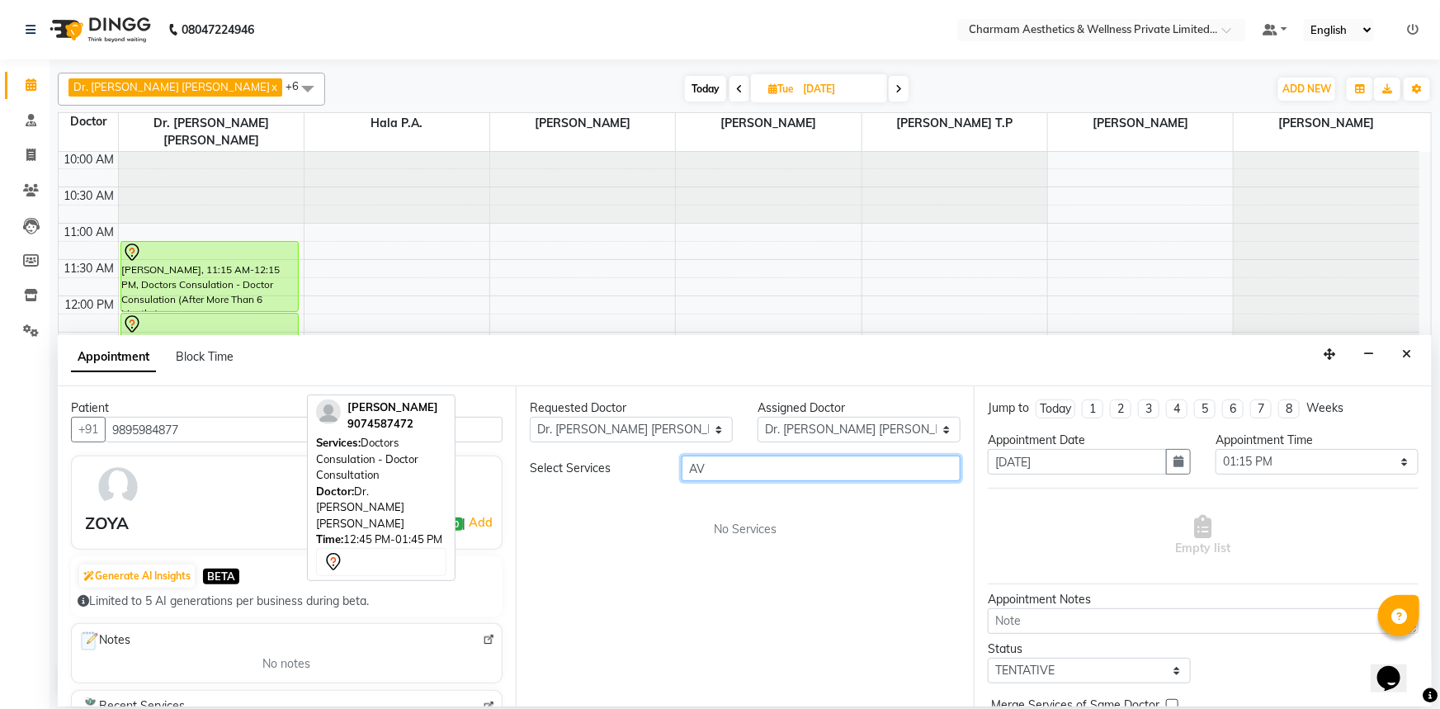
type input "A"
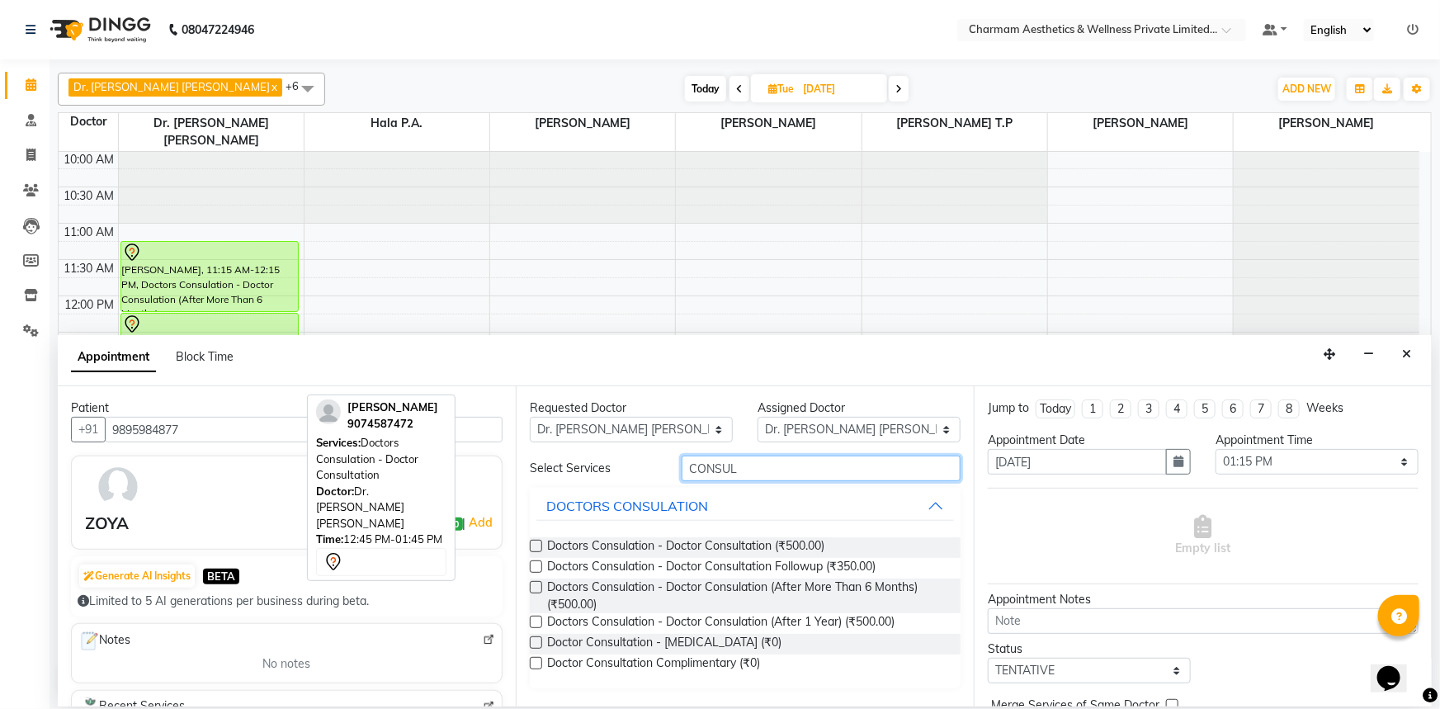
type input "CONSUL"
click at [533, 545] on label at bounding box center [536, 546] width 12 height 12
click at [533, 545] on input "checkbox" at bounding box center [535, 547] width 11 height 11
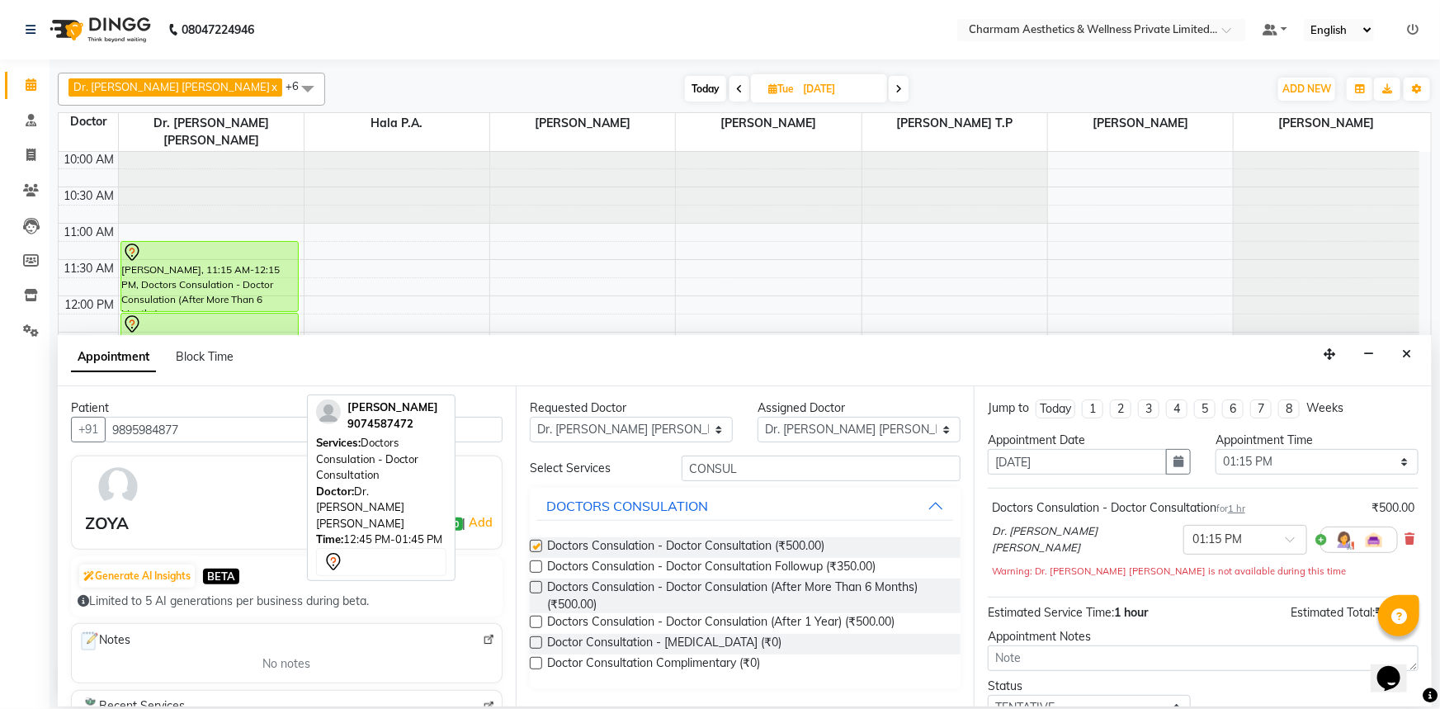
checkbox input "false"
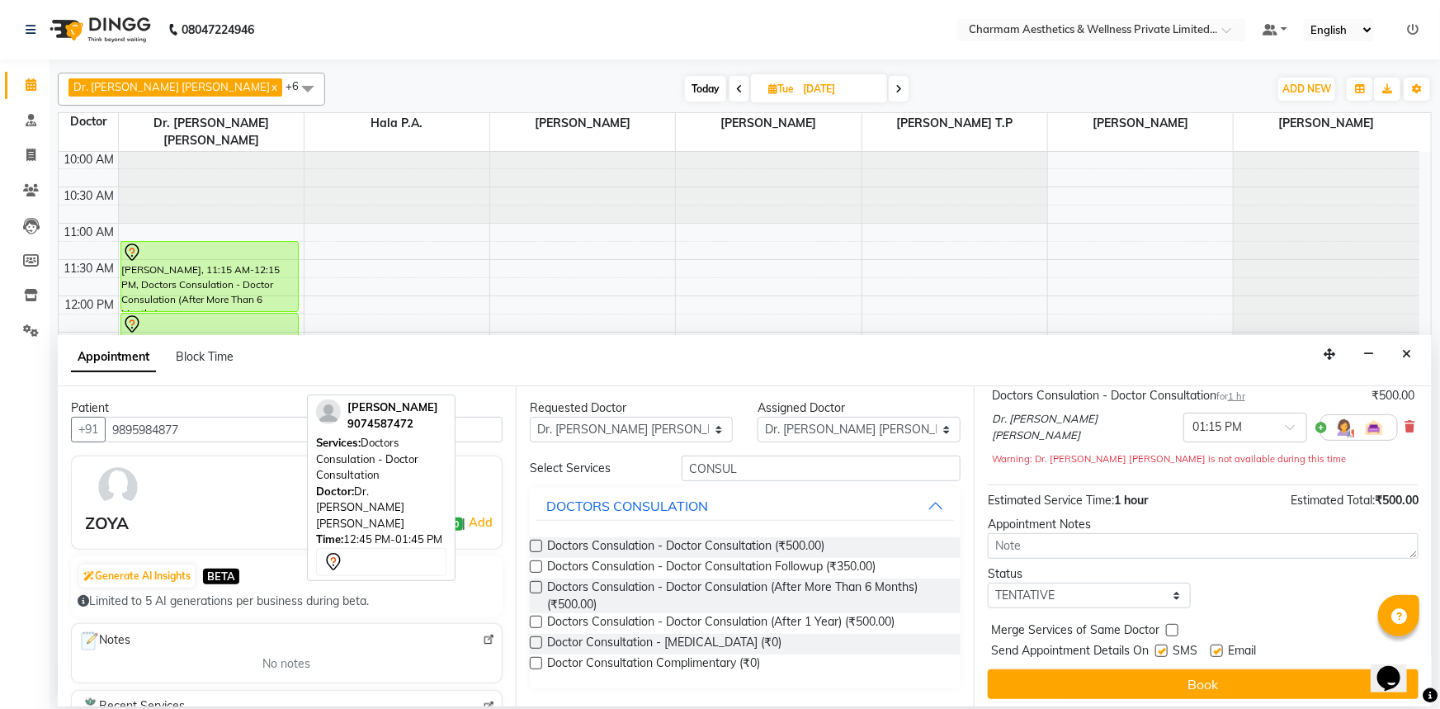
scroll to position [115, 0]
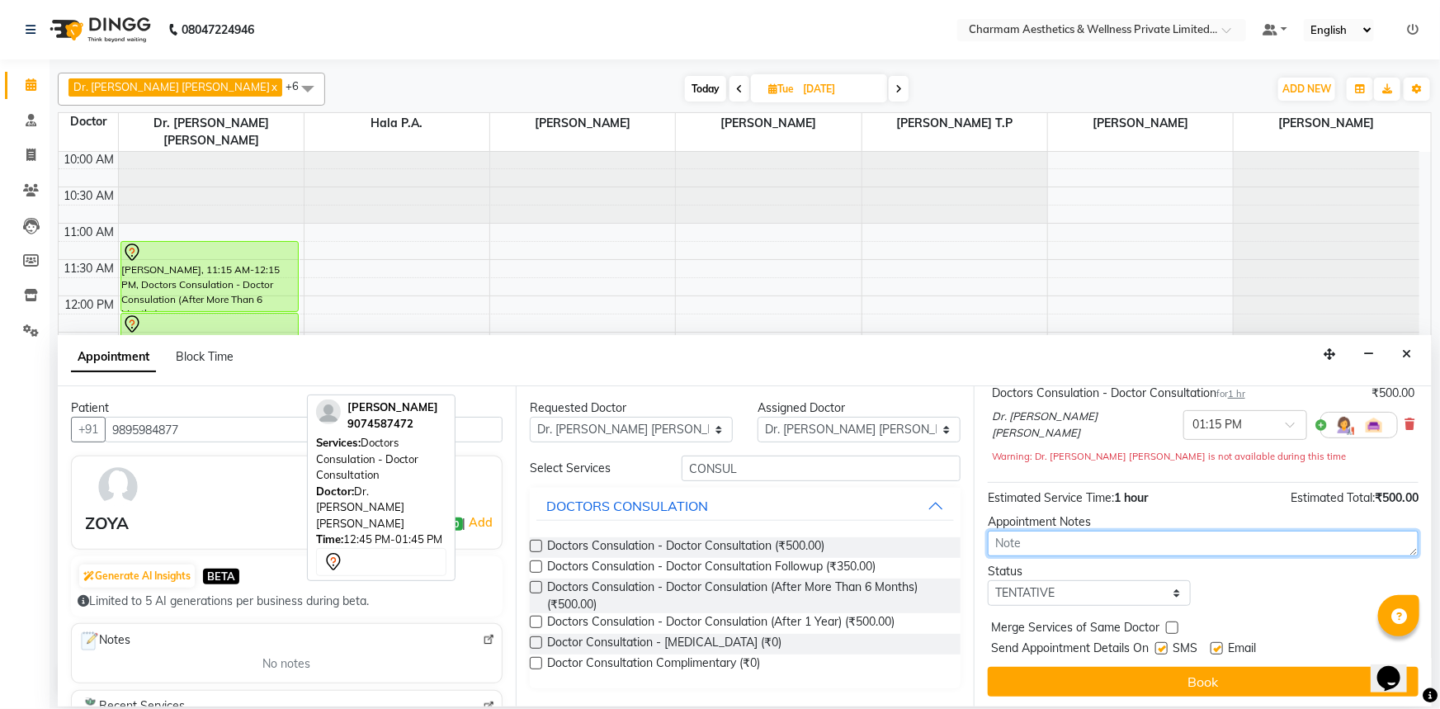
click at [1084, 543] on textarea at bounding box center [1203, 544] width 431 height 26
type textarea "[PERSON_NAME] POOYI BLEACH ITTADHINU SHESHAM FACEL FULL ACNES VANNU..."
click at [1216, 647] on label at bounding box center [1217, 648] width 12 height 12
click at [1216, 647] on input "checkbox" at bounding box center [1216, 650] width 11 height 11
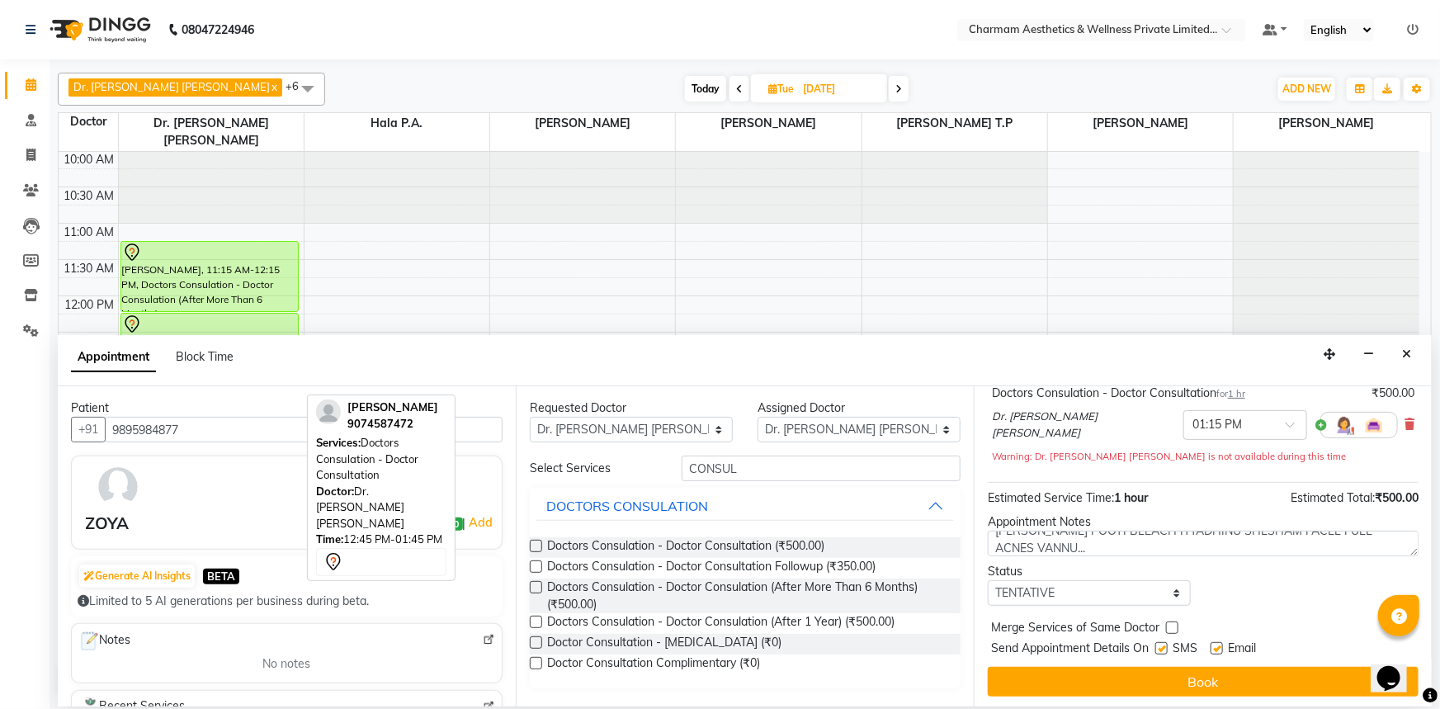
checkbox input "false"
click at [1164, 648] on label at bounding box center [1162, 648] width 12 height 12
click at [1164, 648] on input "checkbox" at bounding box center [1161, 650] width 11 height 11
checkbox input "false"
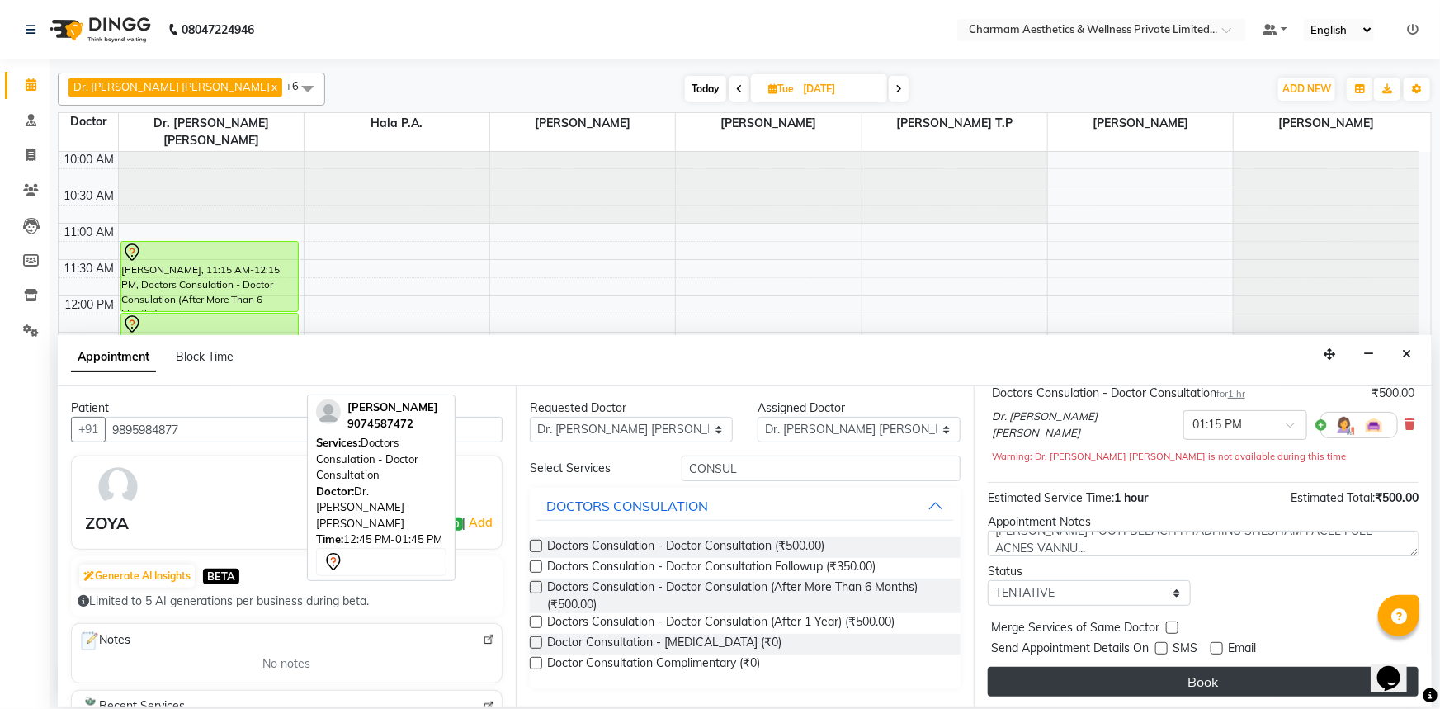
click at [1160, 679] on button "Book" at bounding box center [1203, 682] width 431 height 30
